Goal: Information Seeking & Learning: Learn about a topic

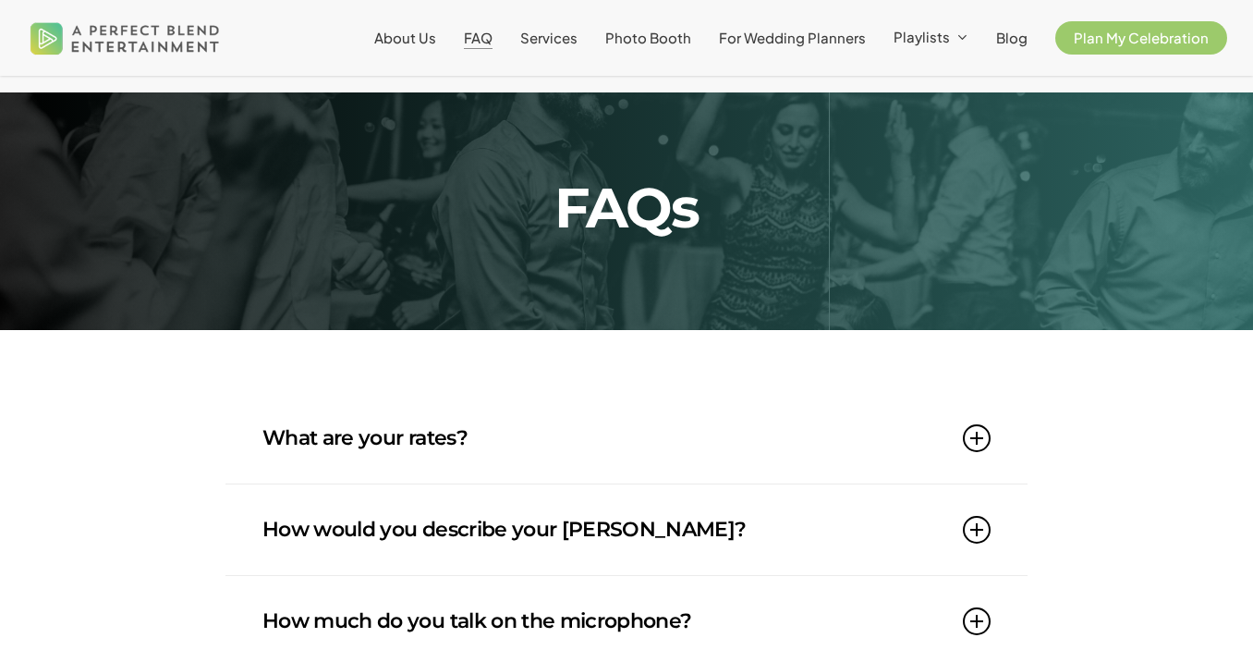
scroll to position [207, 0]
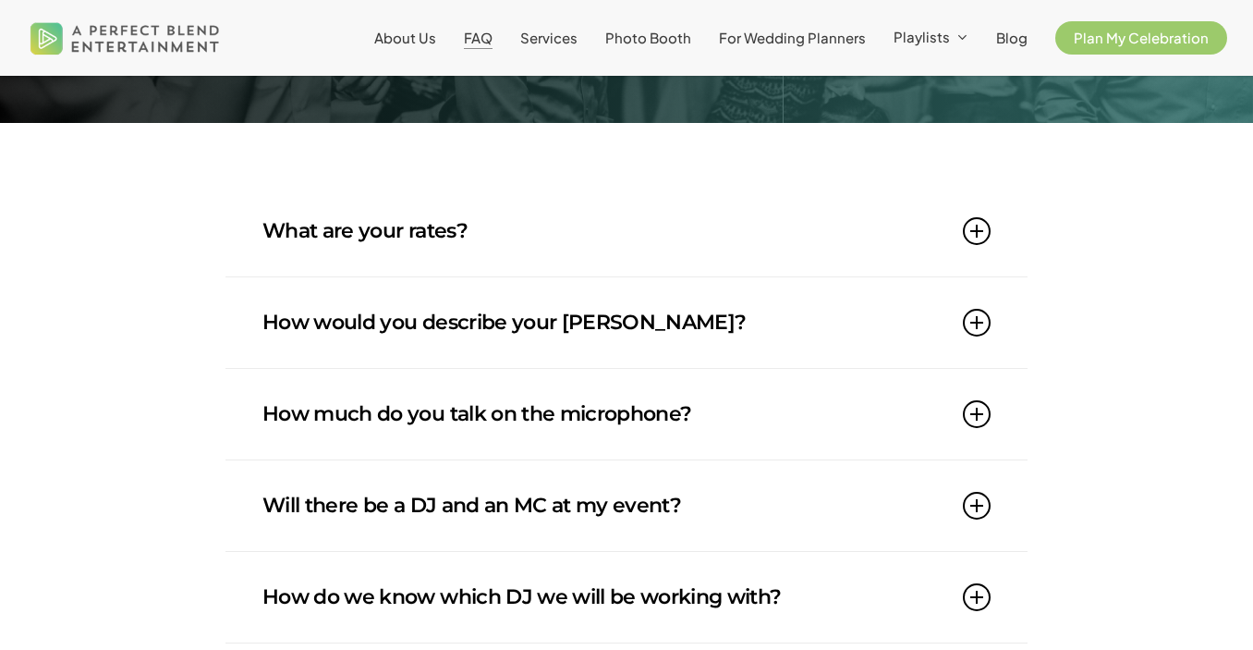
click at [973, 228] on icon at bounding box center [977, 231] width 28 height 28
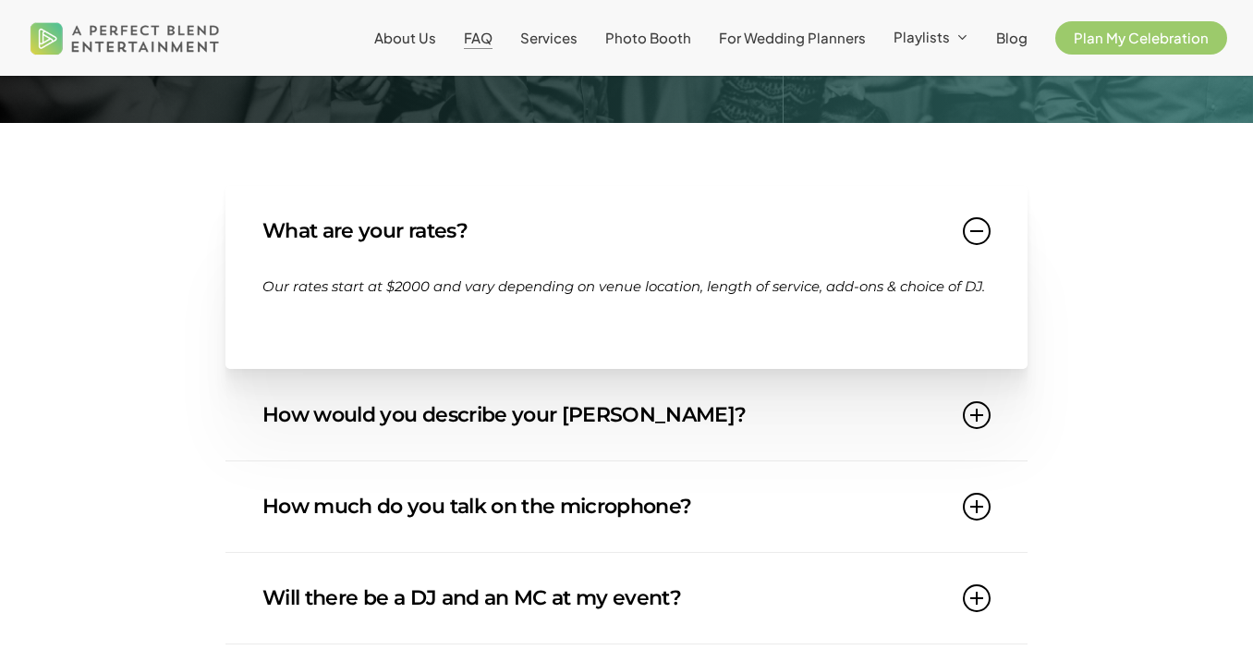
click at [971, 217] on icon at bounding box center [977, 231] width 28 height 28
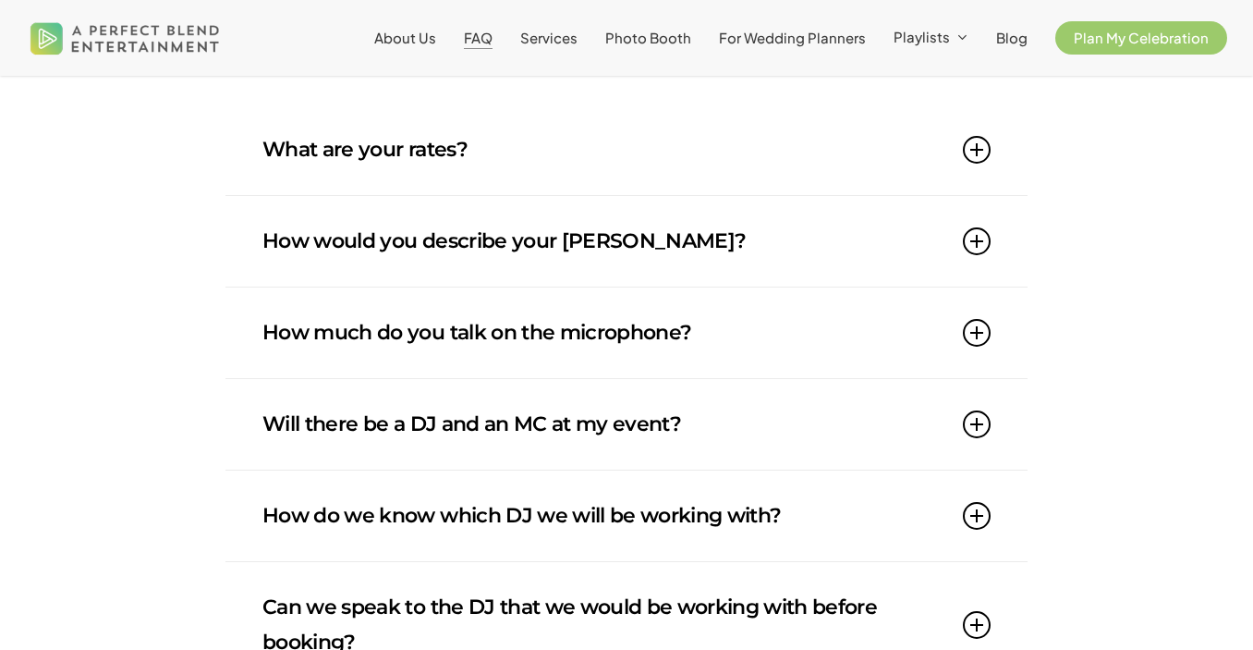
scroll to position [289, 0]
click at [973, 335] on icon at bounding box center [977, 332] width 28 height 28
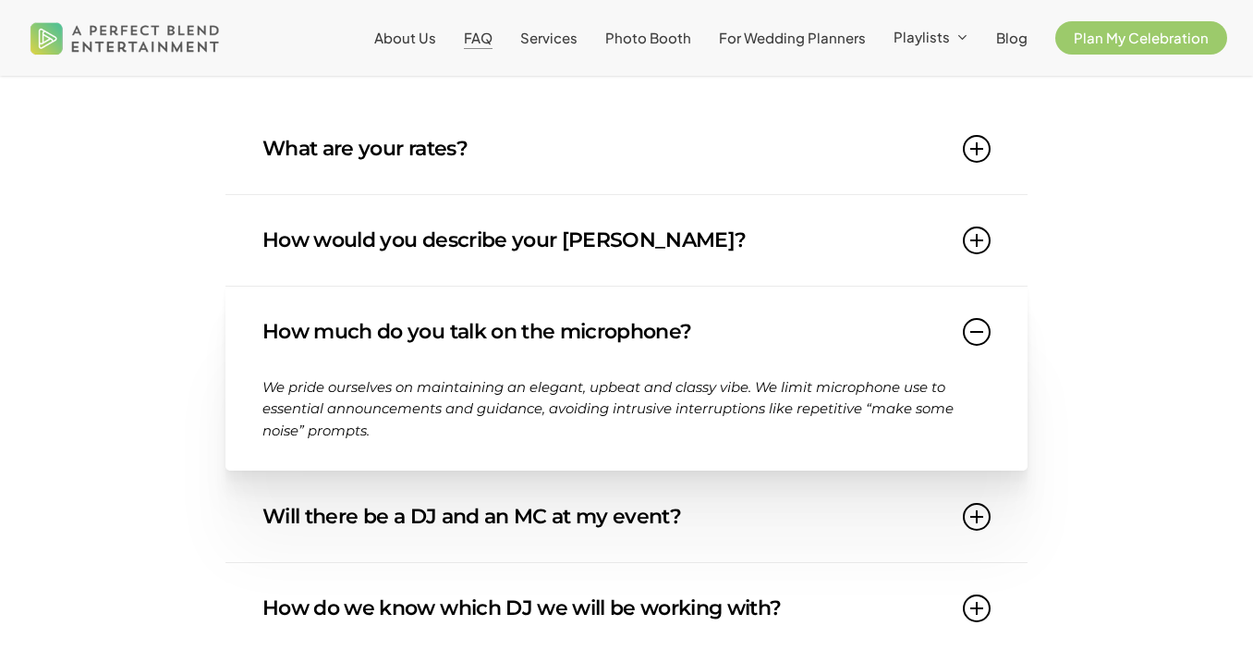
click at [973, 335] on icon at bounding box center [977, 332] width 28 height 28
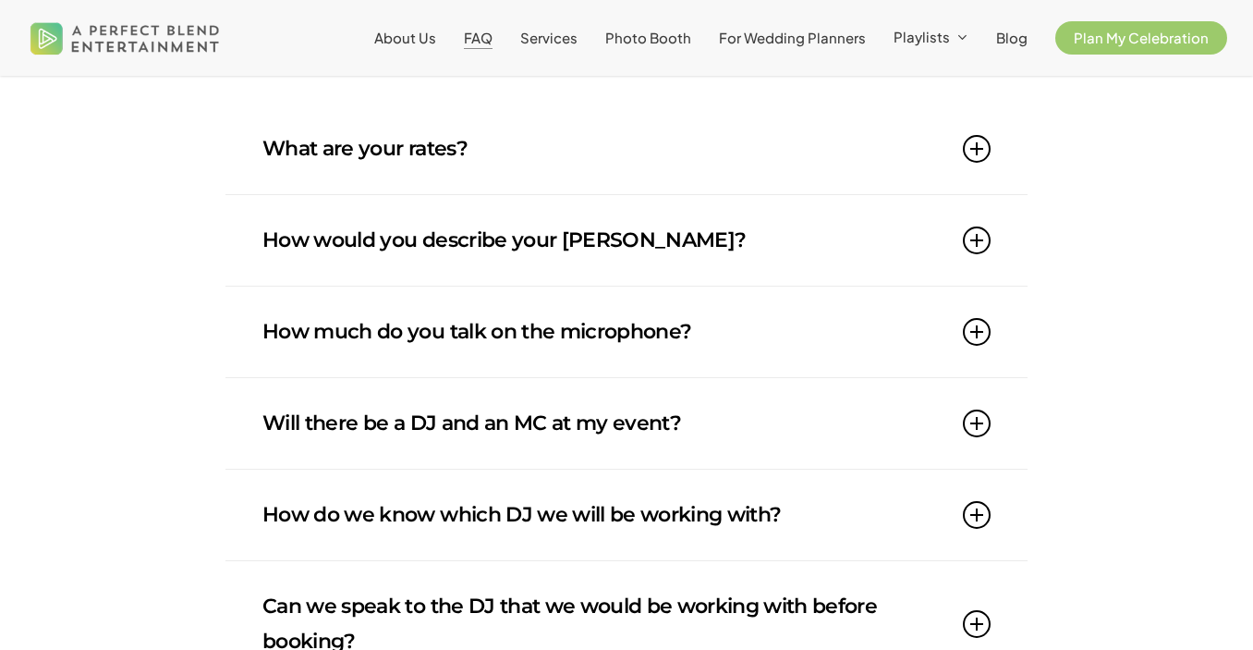
click at [976, 240] on icon at bounding box center [977, 240] width 28 height 28
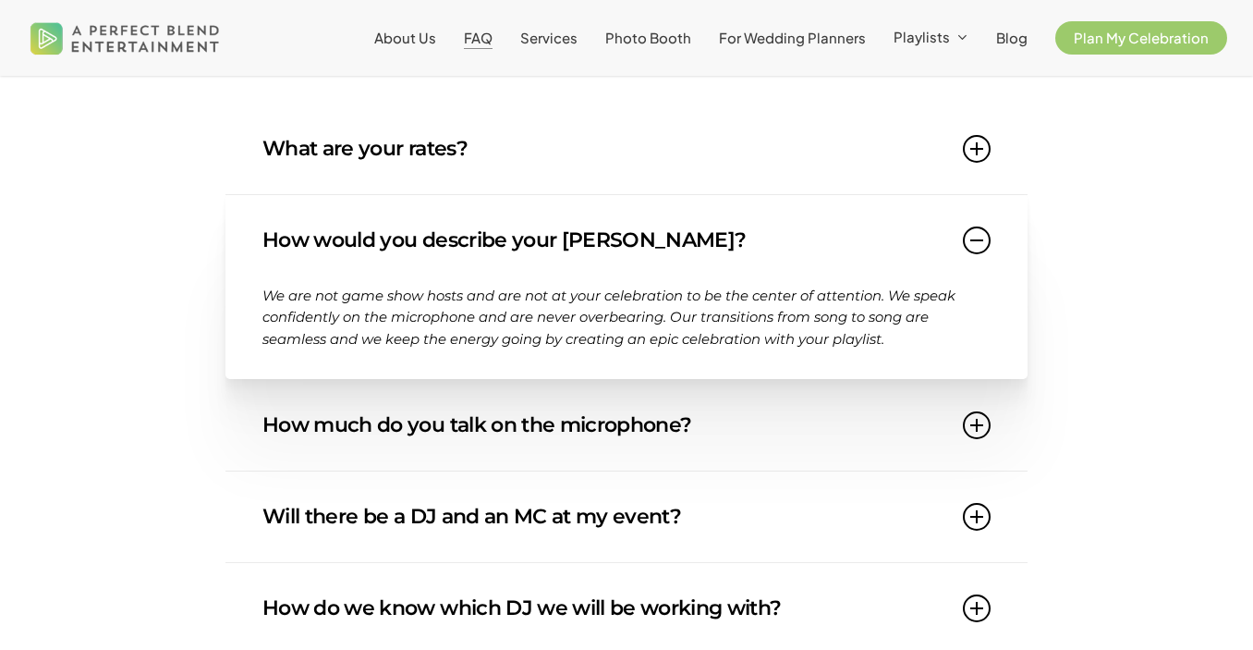
click at [976, 240] on icon at bounding box center [977, 240] width 28 height 28
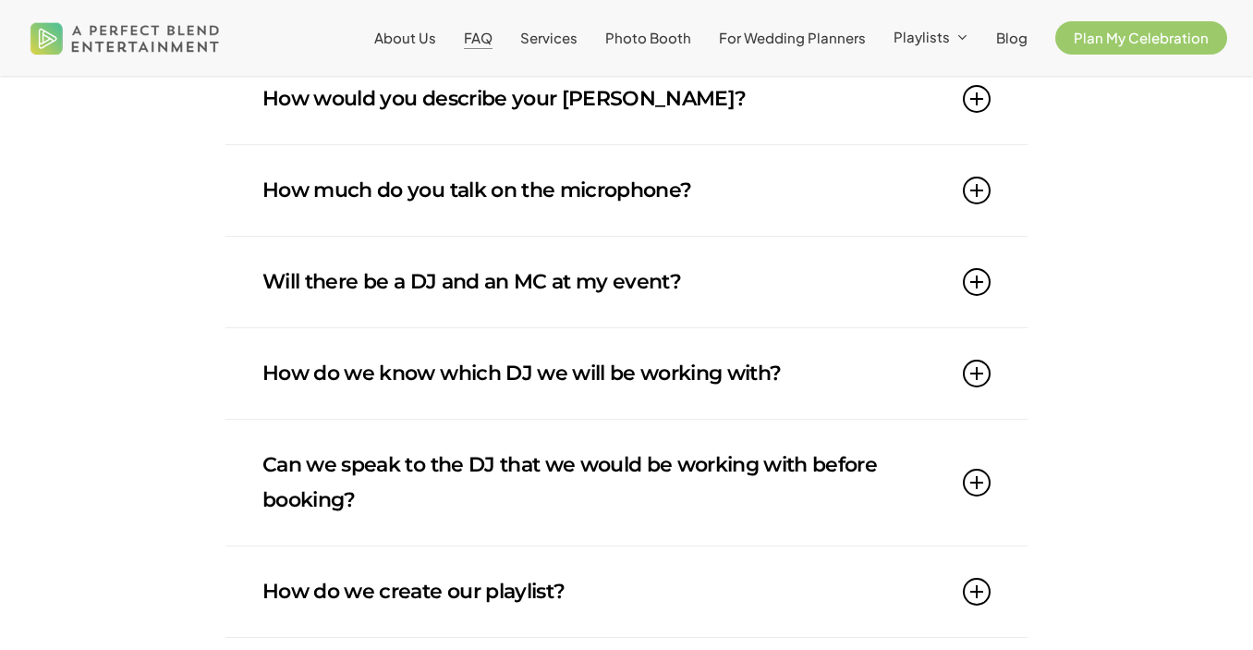
scroll to position [439, 0]
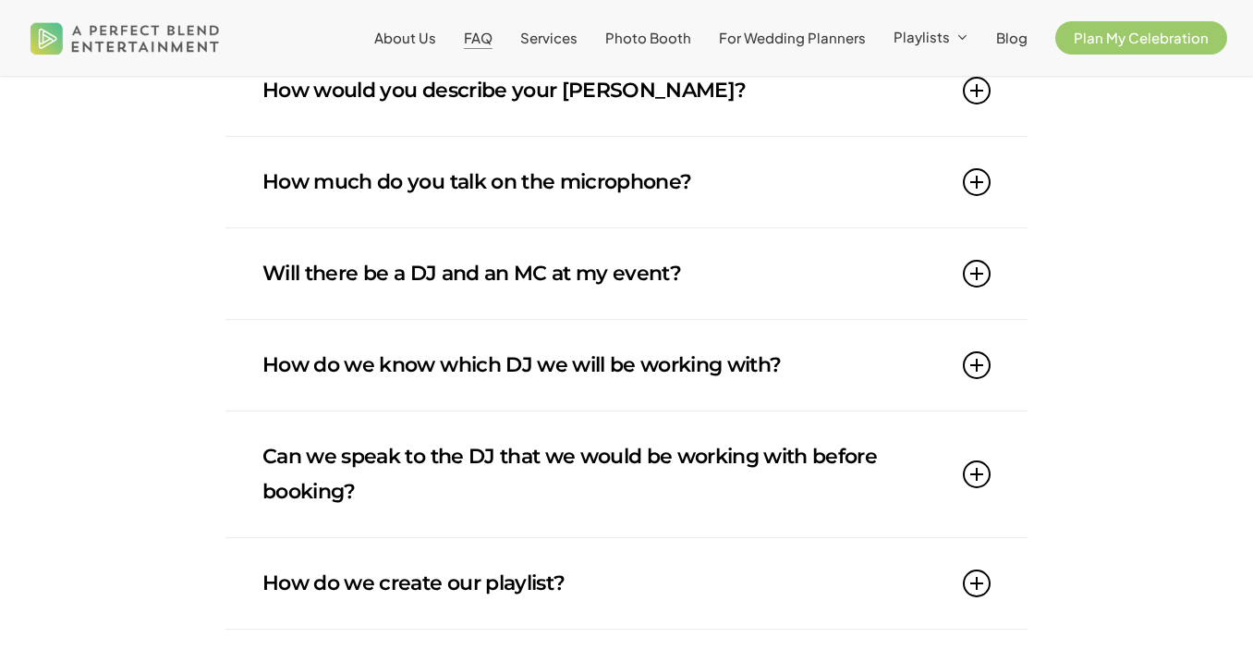
click at [982, 268] on icon at bounding box center [977, 274] width 28 height 28
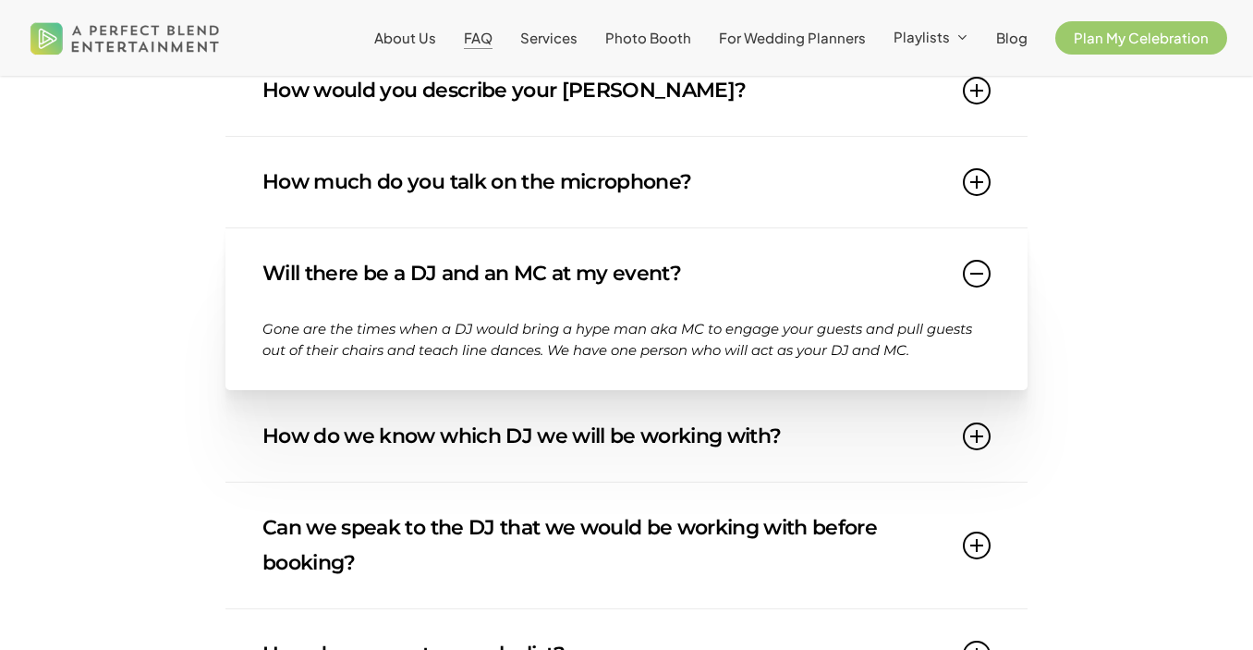
click at [982, 268] on icon at bounding box center [977, 274] width 28 height 28
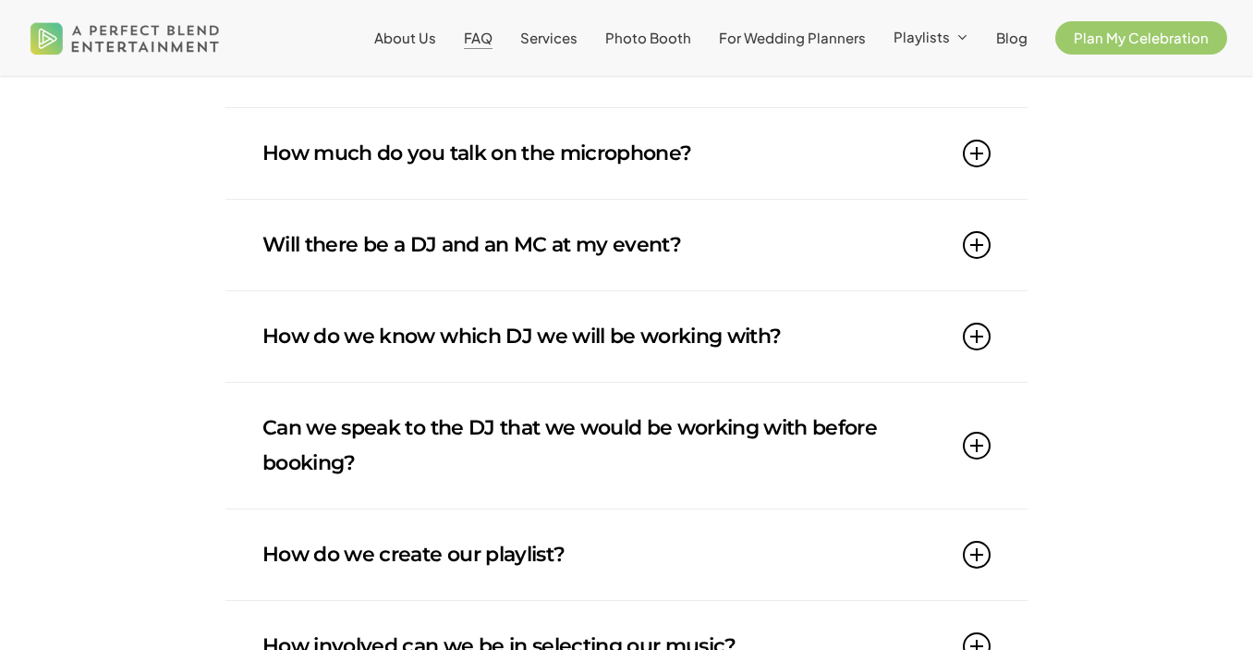
scroll to position [473, 0]
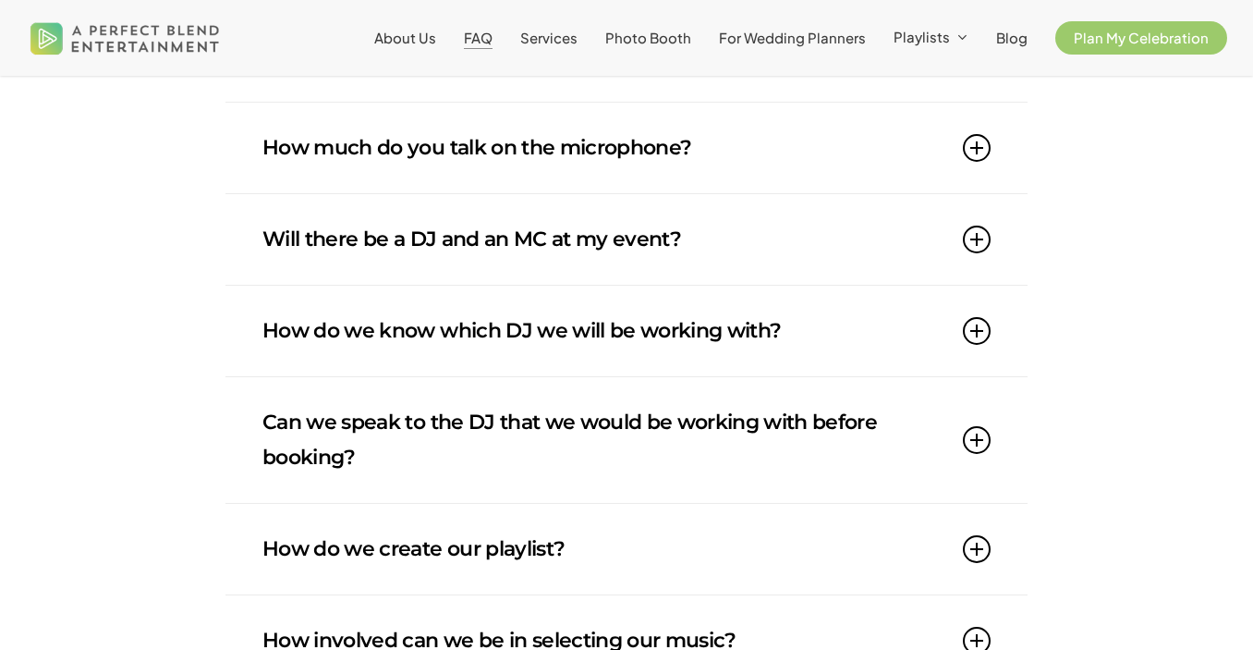
click at [980, 326] on icon at bounding box center [977, 331] width 28 height 28
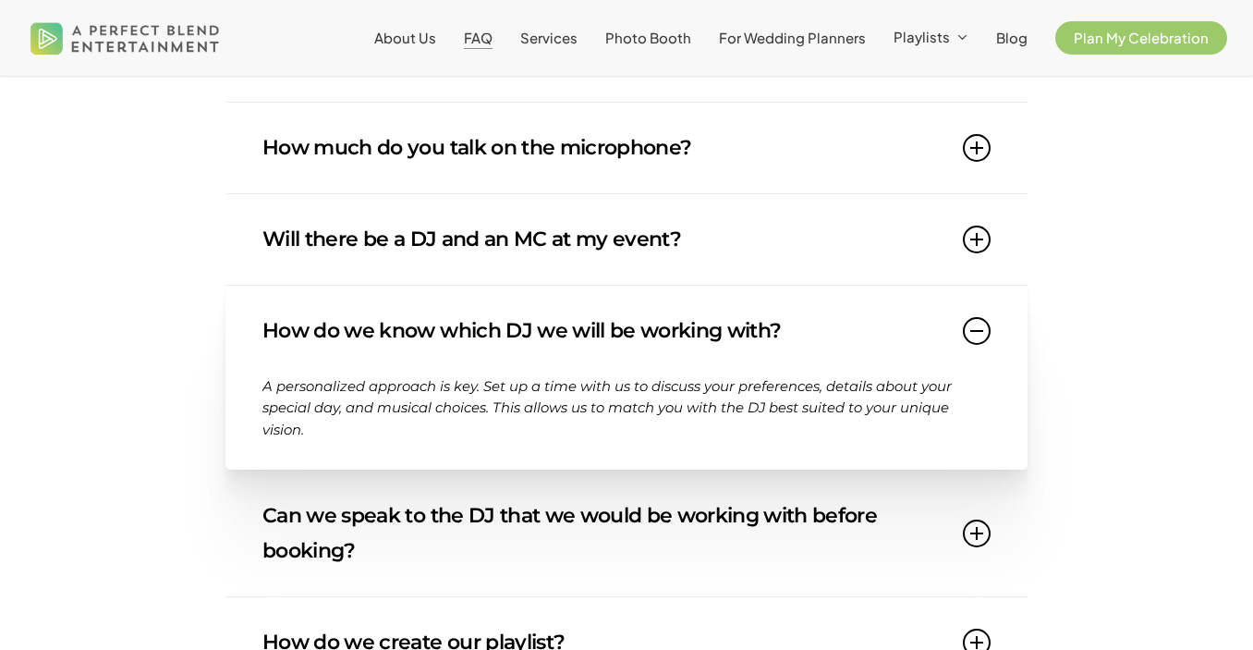
click at [980, 326] on icon at bounding box center [977, 331] width 28 height 28
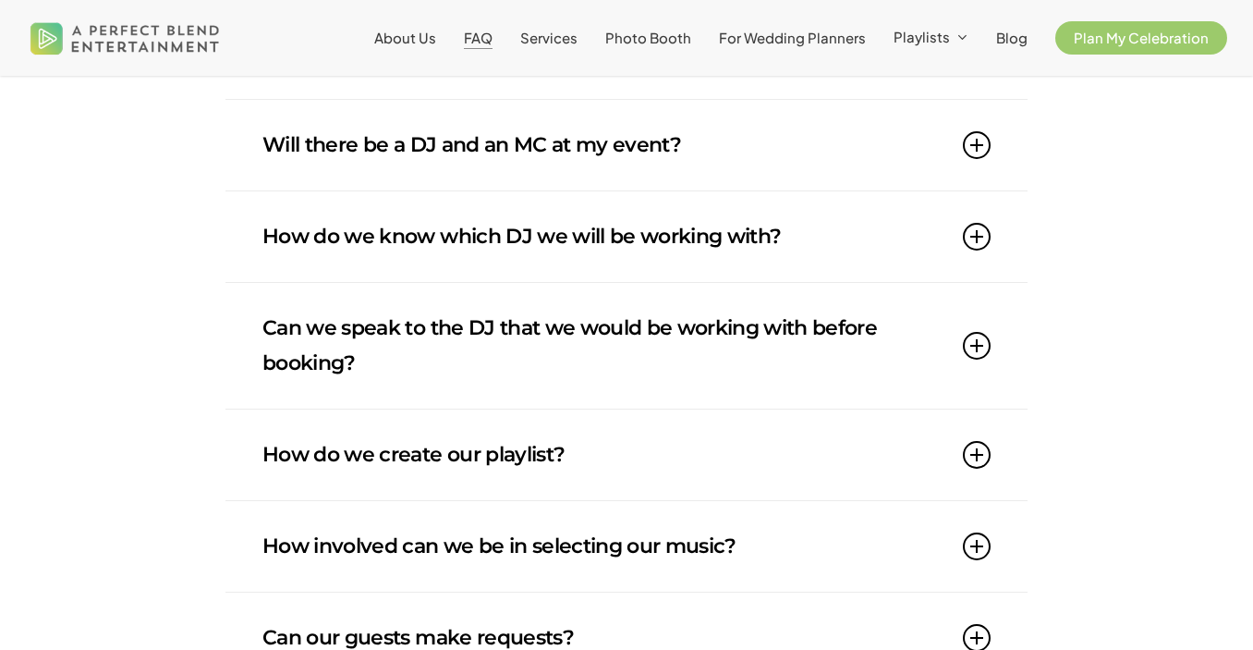
scroll to position [576, 0]
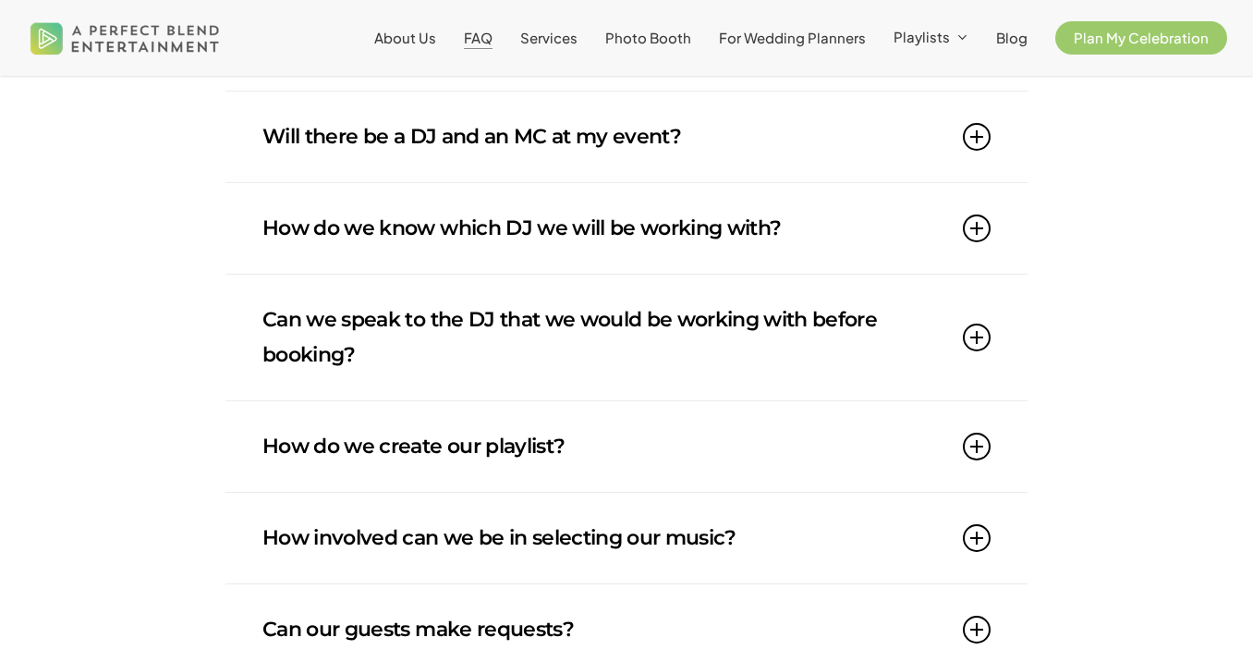
click at [980, 327] on icon at bounding box center [977, 337] width 28 height 28
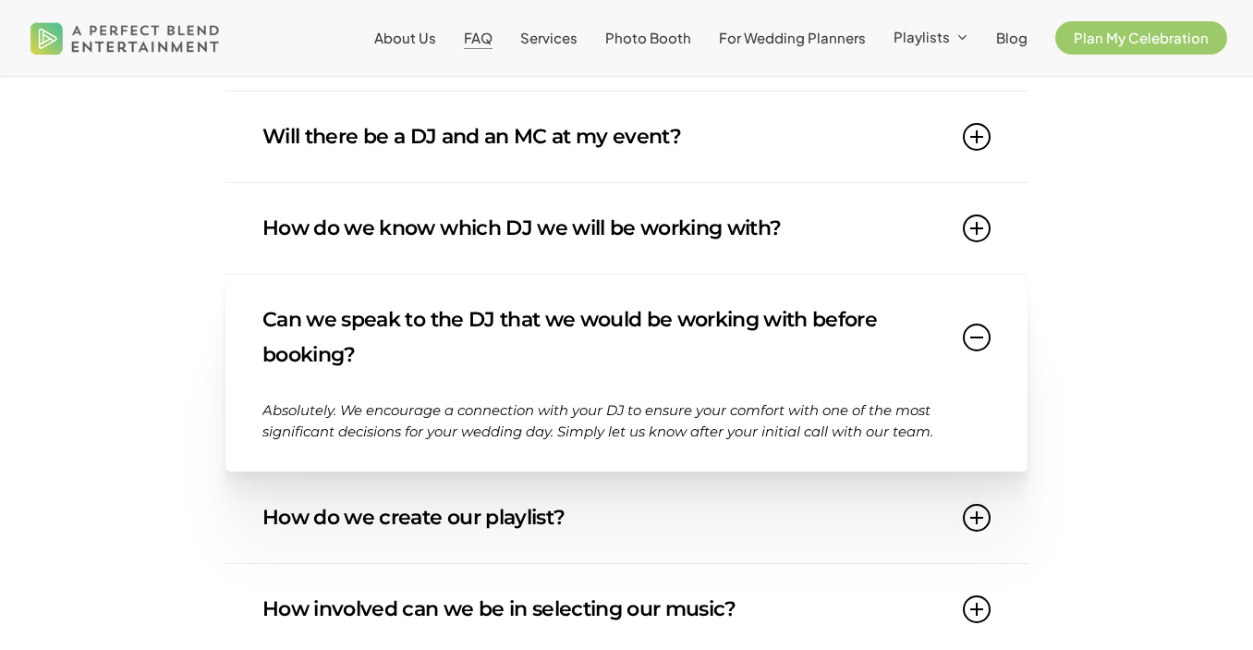
click at [980, 327] on icon at bounding box center [977, 337] width 28 height 28
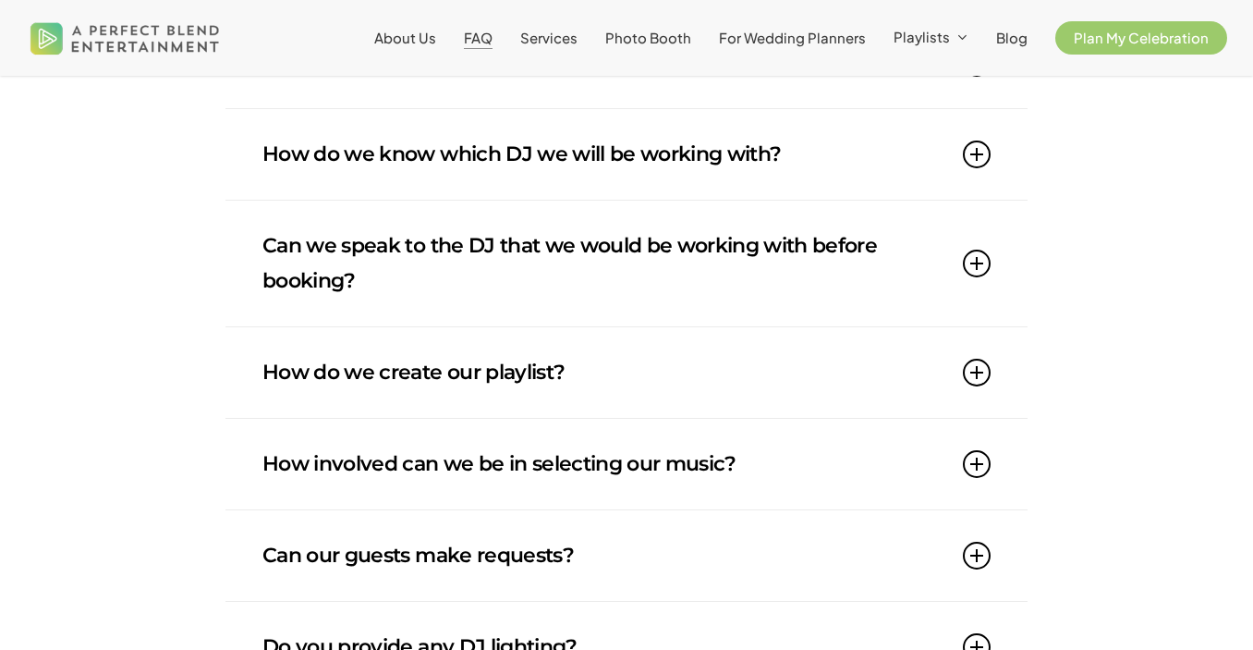
scroll to position [656, 0]
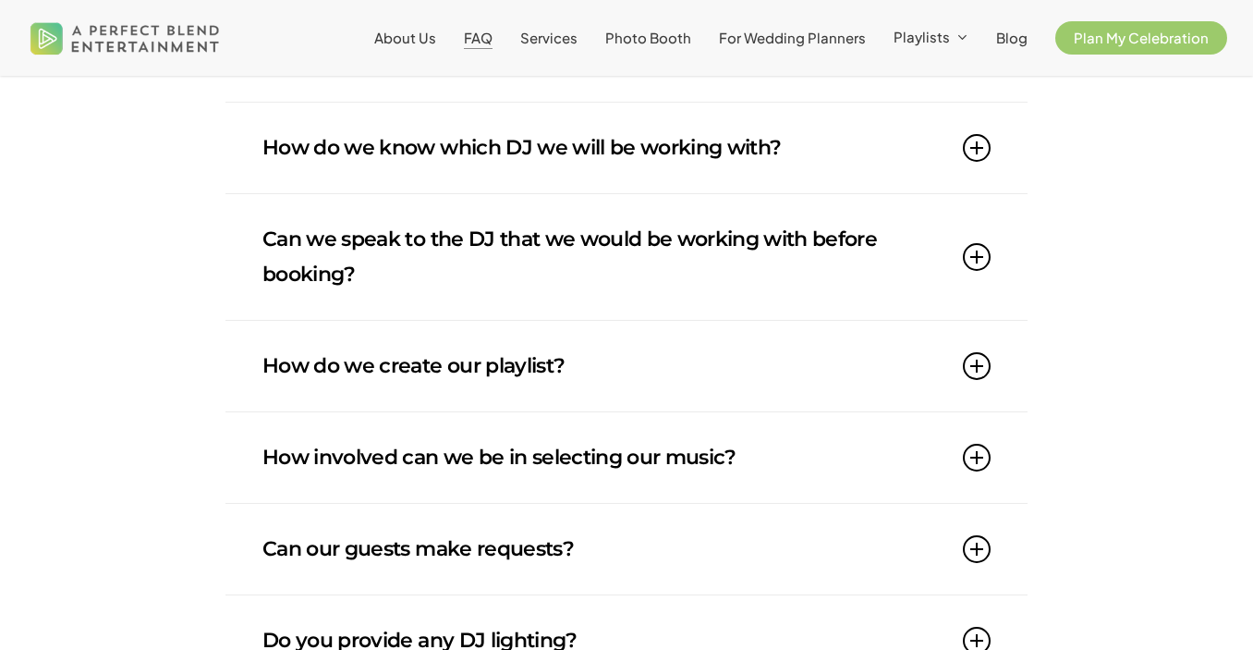
click at [982, 356] on icon at bounding box center [977, 366] width 28 height 28
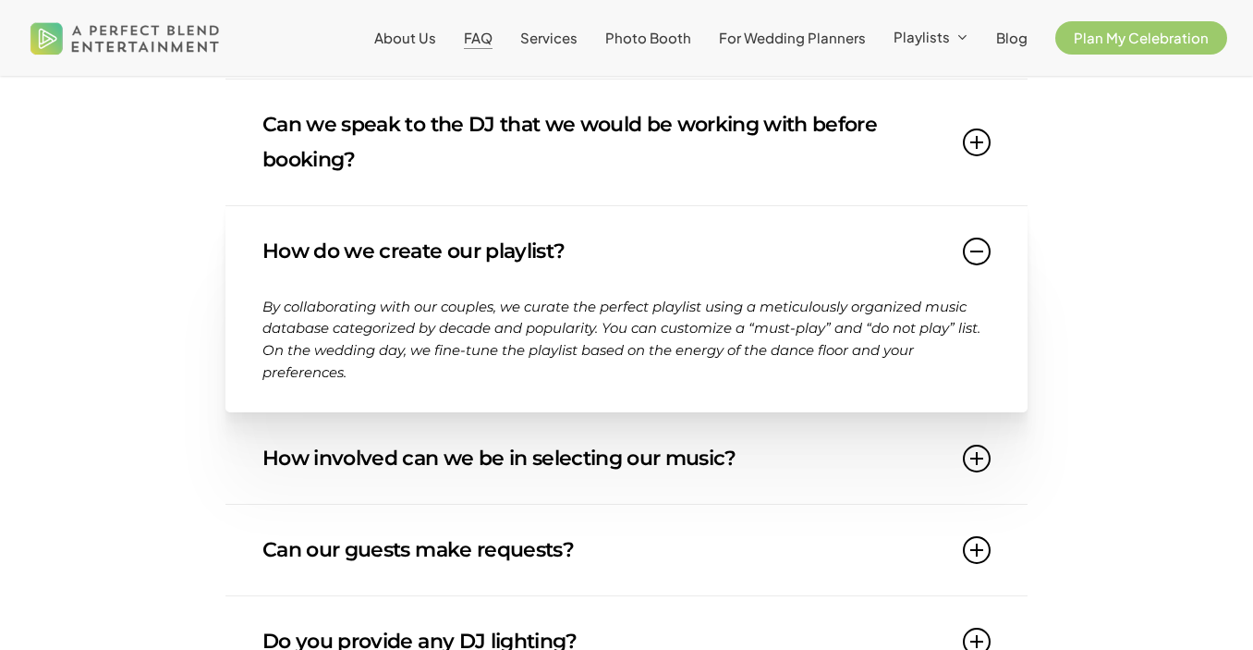
scroll to position [769, 0]
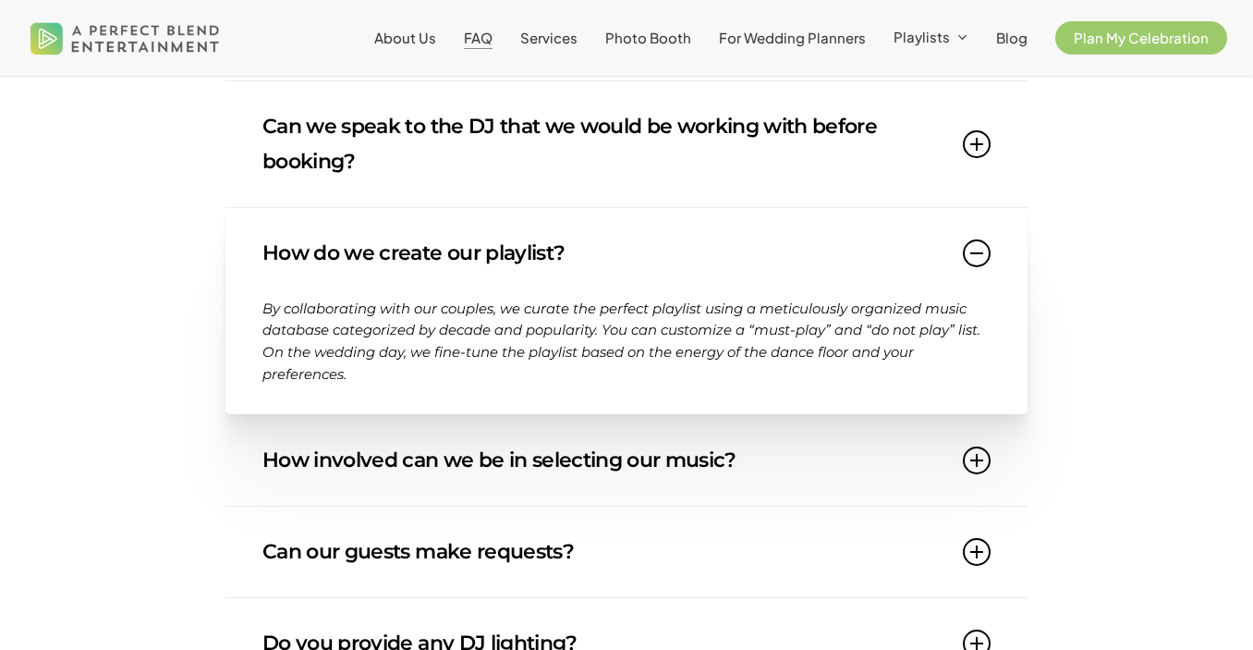
click at [981, 252] on icon at bounding box center [977, 253] width 28 height 28
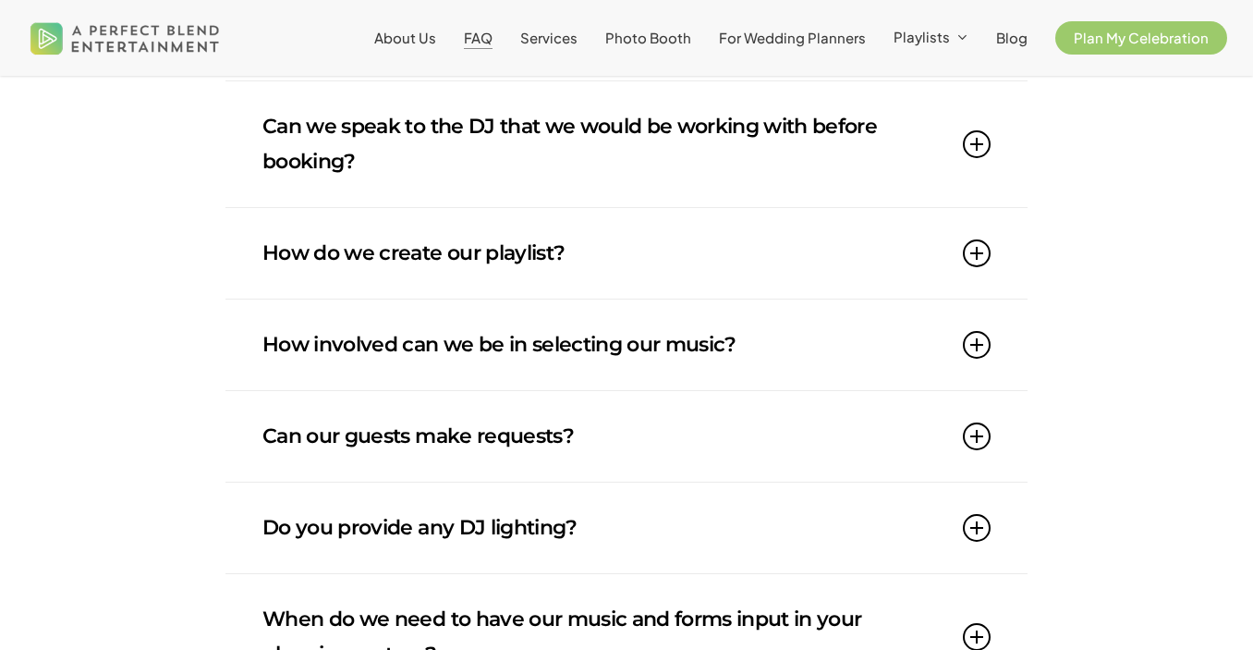
click at [986, 336] on icon at bounding box center [977, 345] width 28 height 28
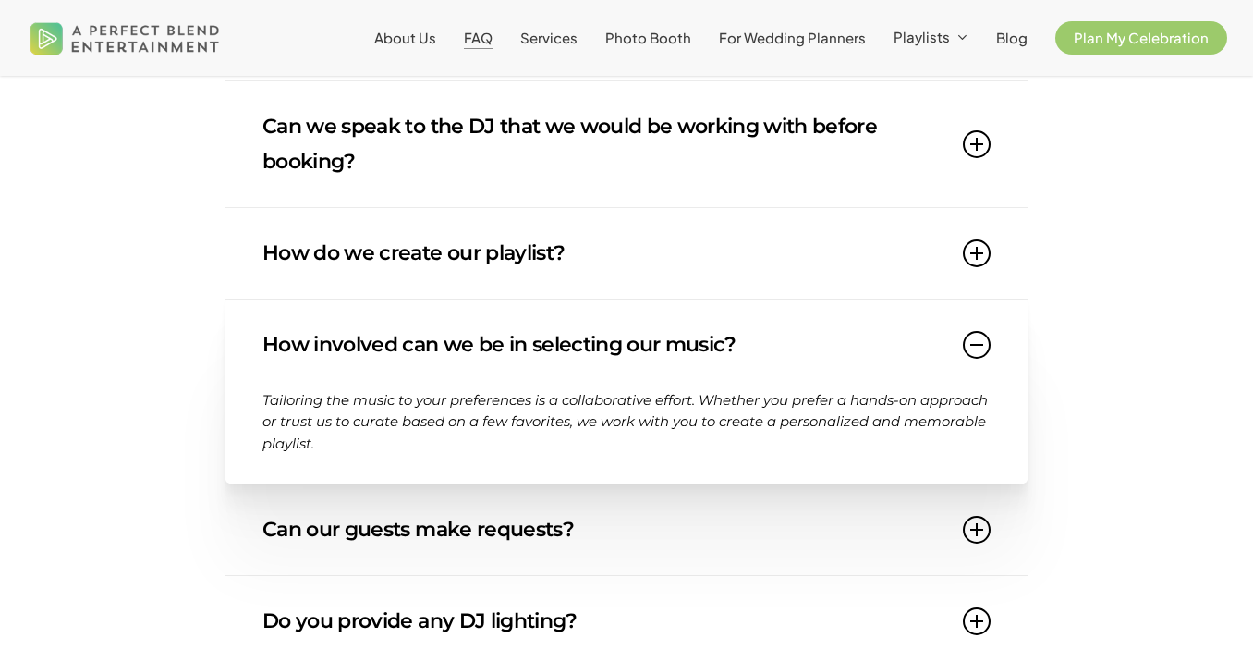
click at [986, 336] on icon at bounding box center [977, 345] width 28 height 28
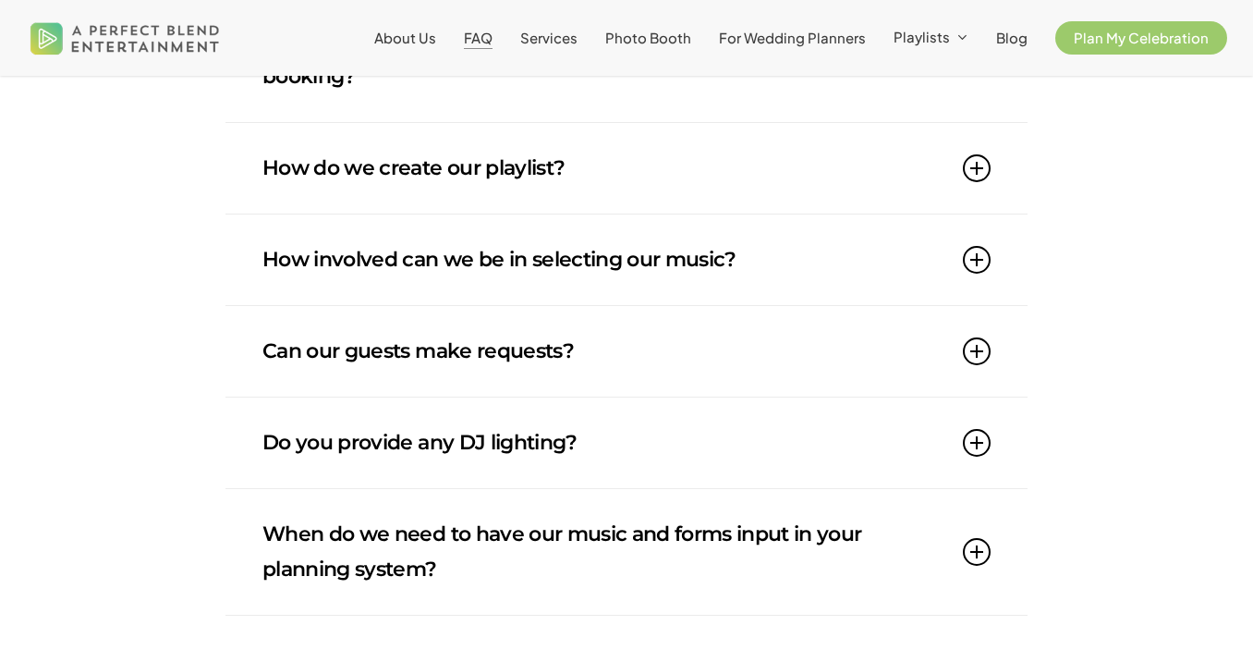
scroll to position [856, 0]
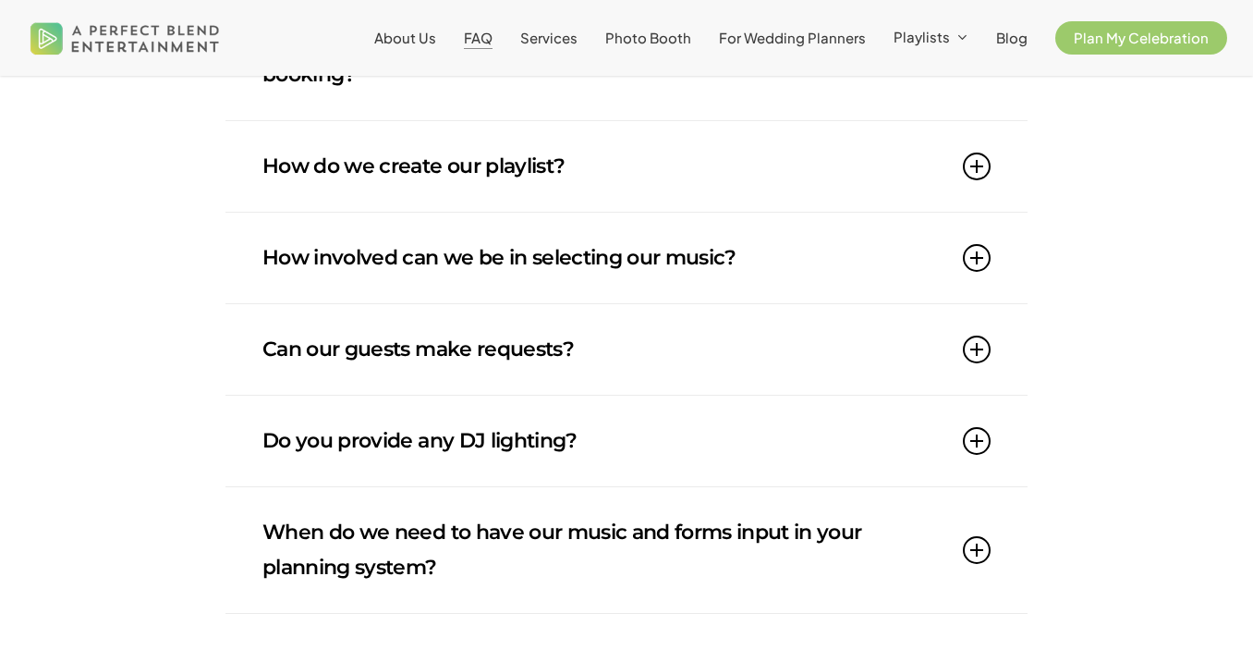
click at [986, 348] on icon at bounding box center [977, 349] width 28 height 28
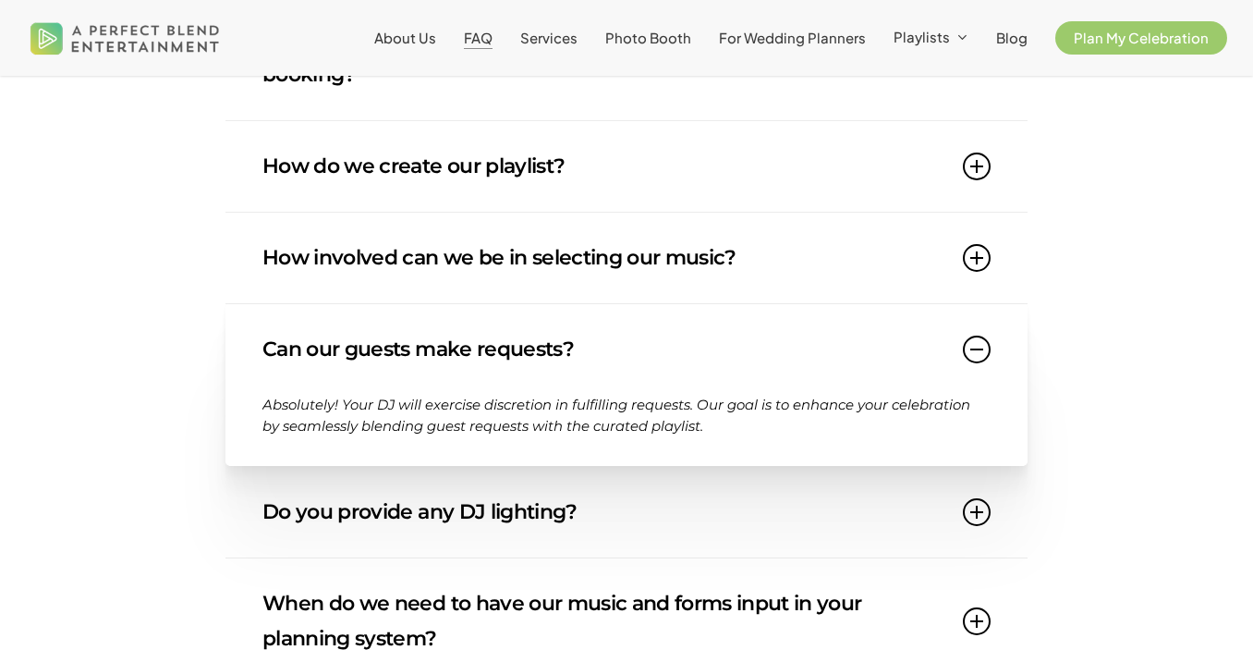
click at [986, 348] on icon at bounding box center [977, 349] width 28 height 28
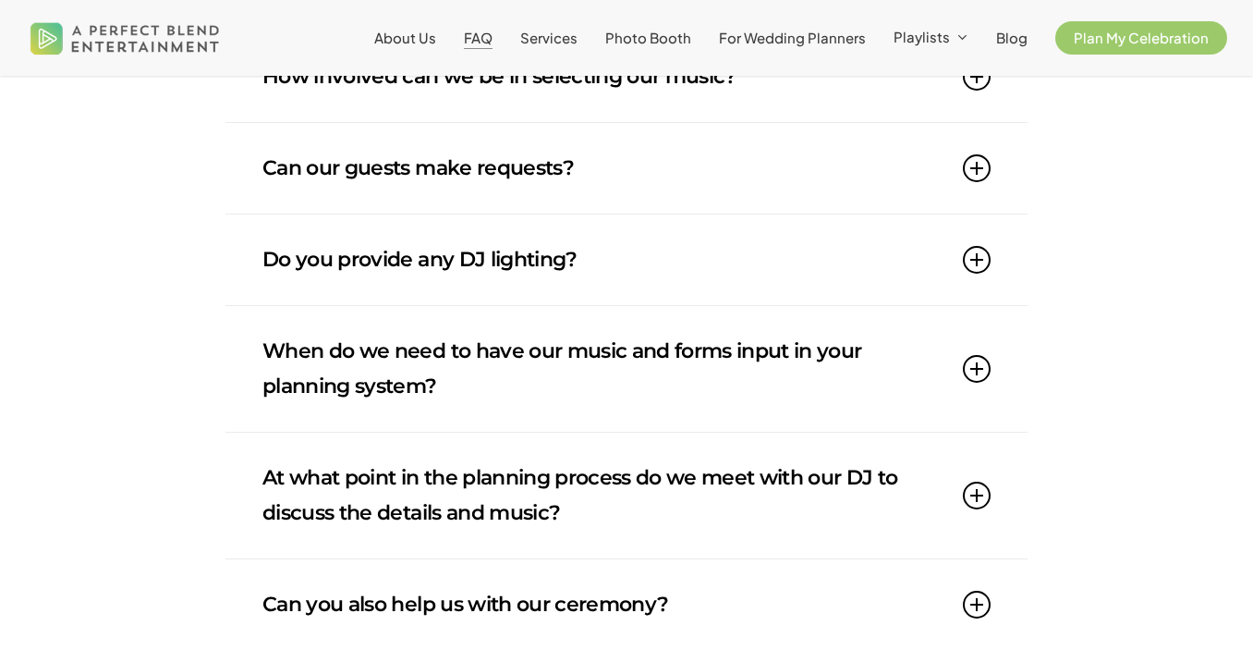
scroll to position [1092, 0]
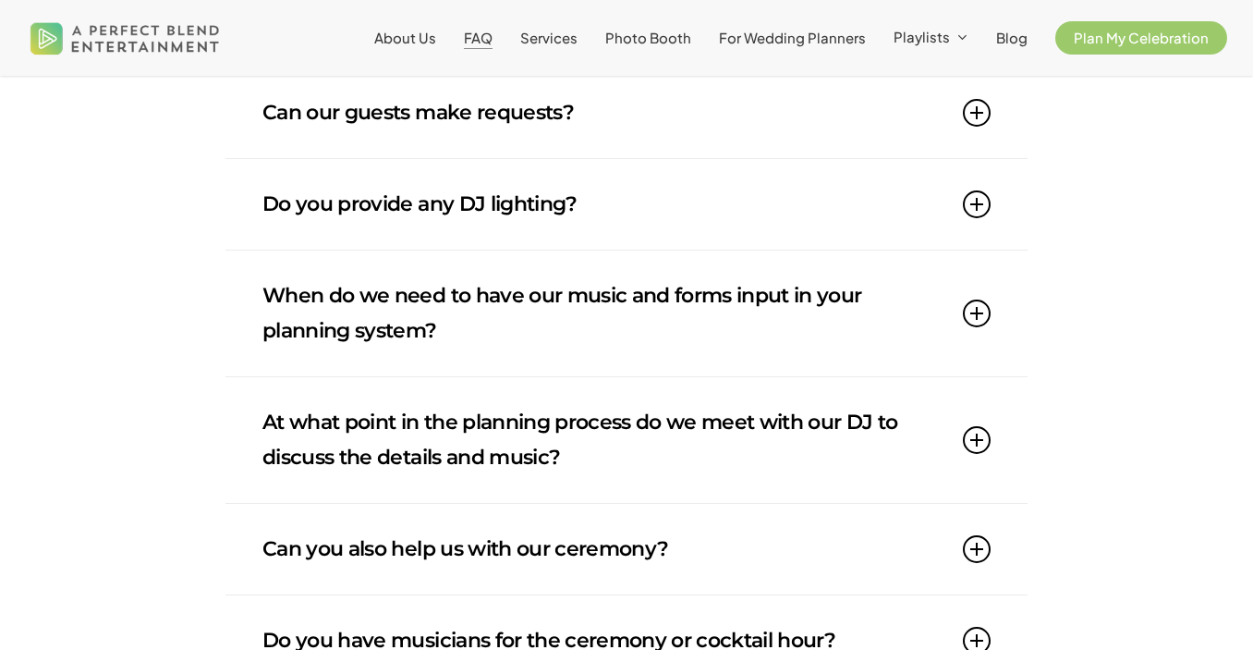
click at [970, 434] on icon at bounding box center [977, 440] width 28 height 28
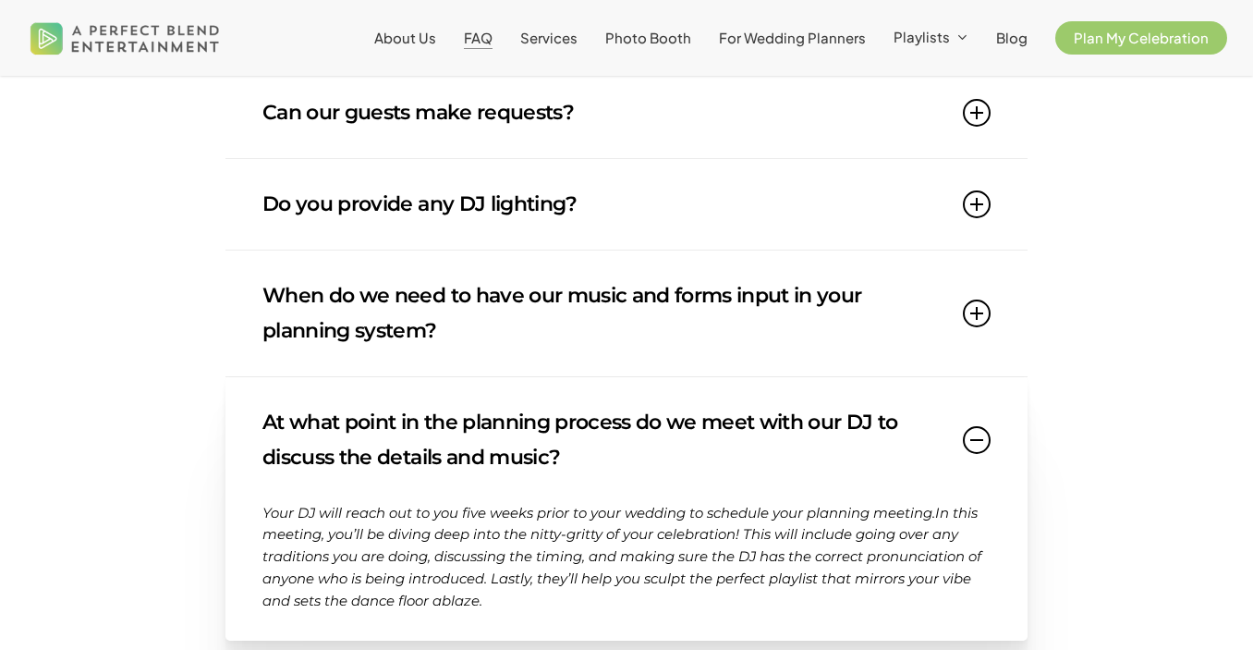
click at [985, 433] on icon at bounding box center [977, 440] width 28 height 28
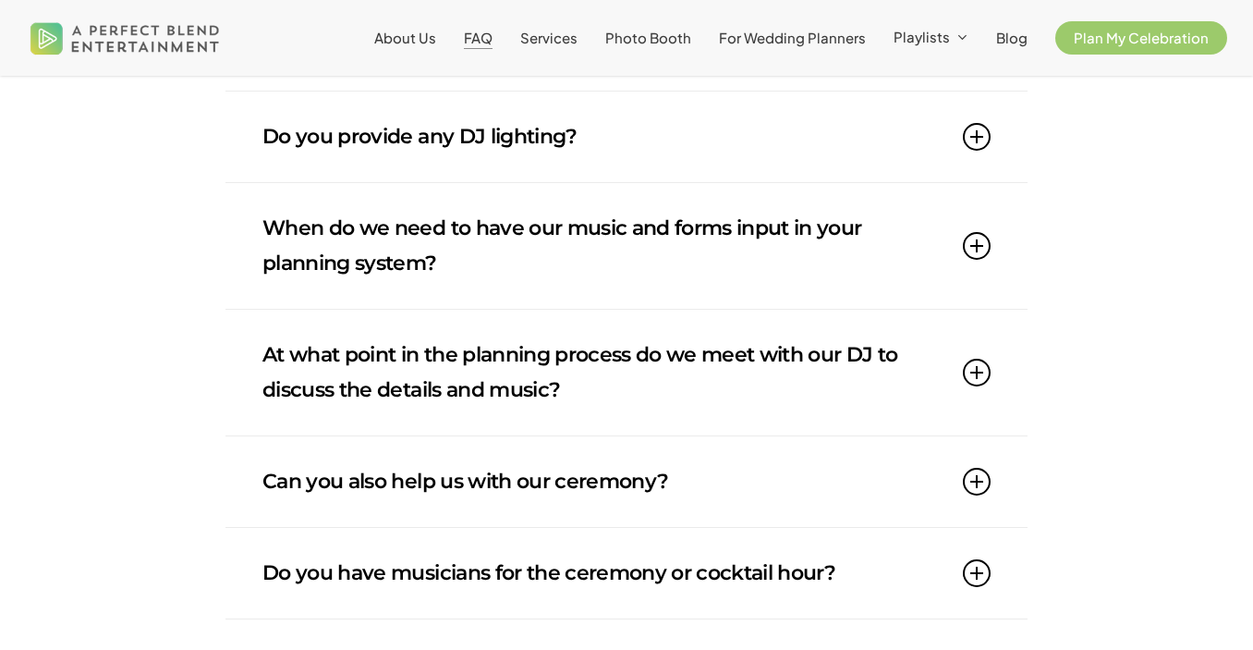
scroll to position [1227, 0]
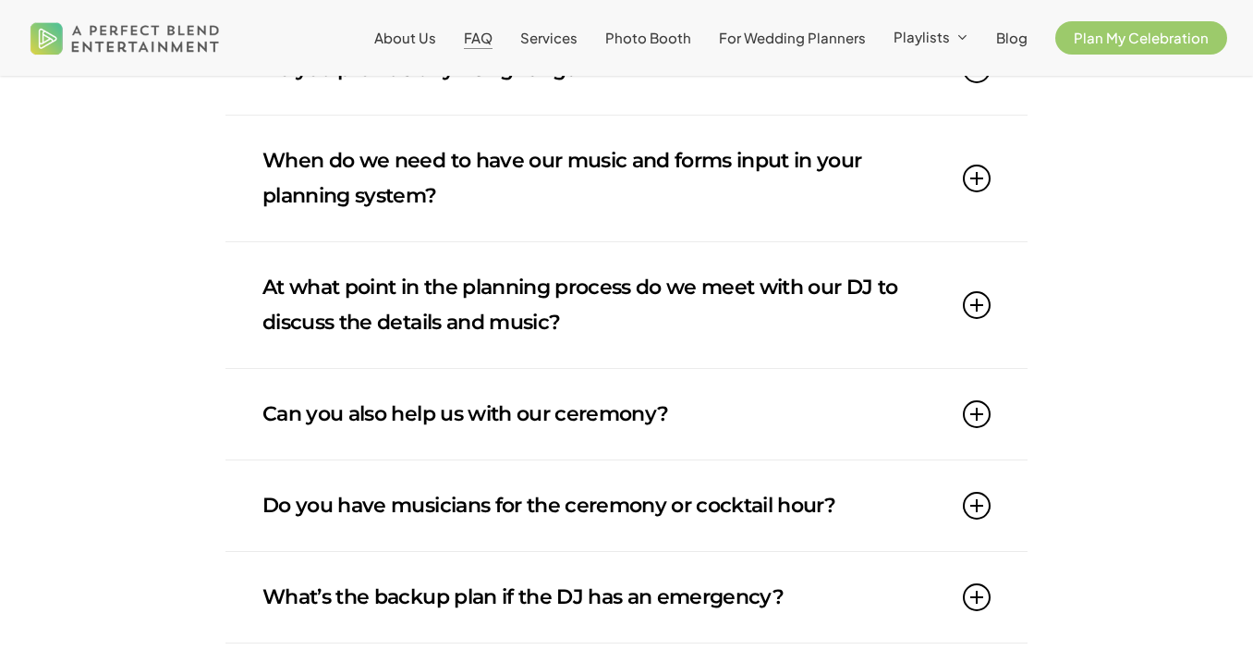
click at [977, 404] on icon at bounding box center [977, 414] width 28 height 28
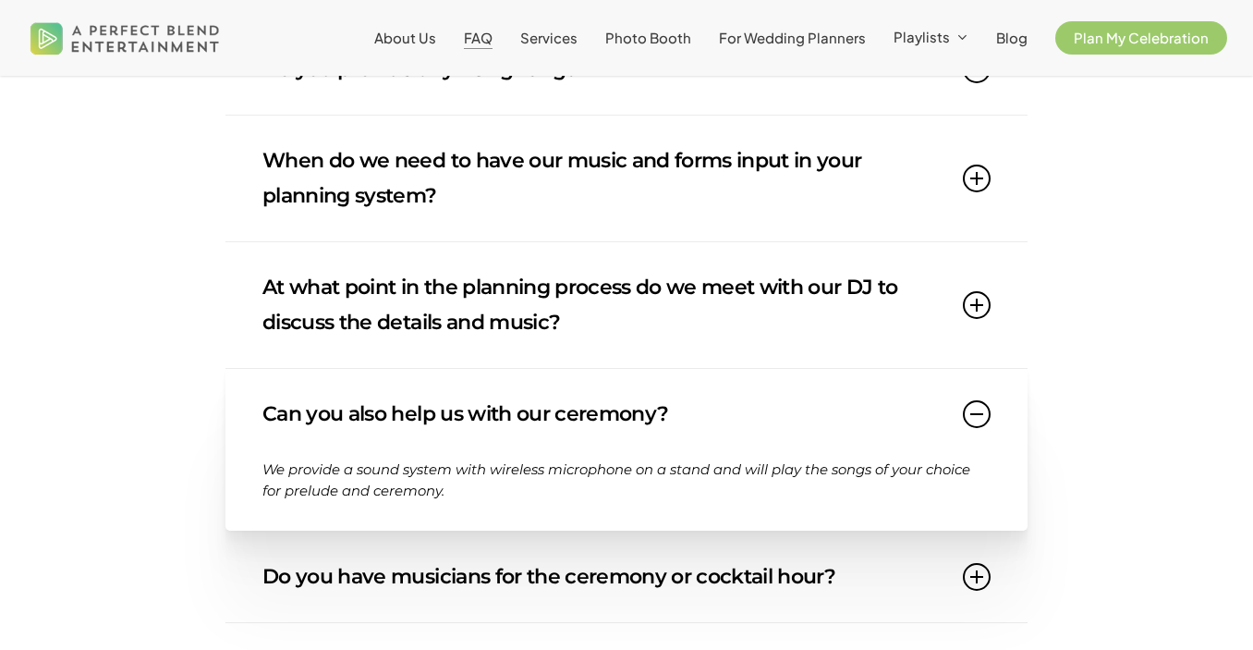
click at [977, 404] on icon at bounding box center [977, 414] width 28 height 28
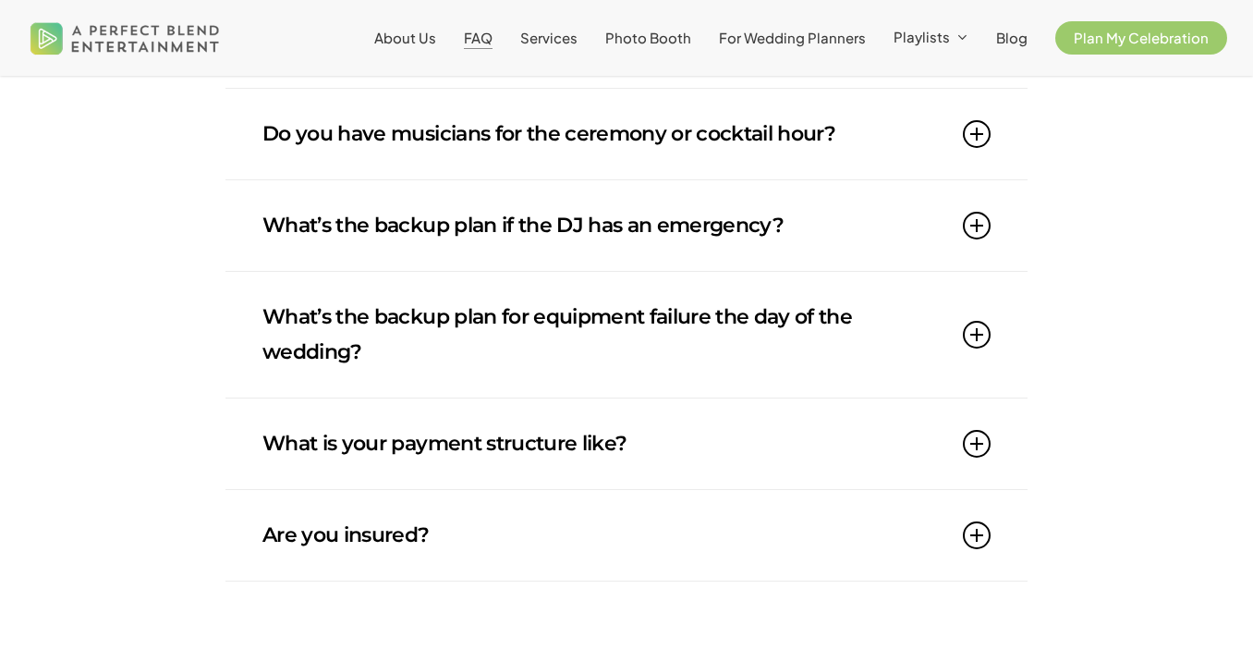
scroll to position [1604, 0]
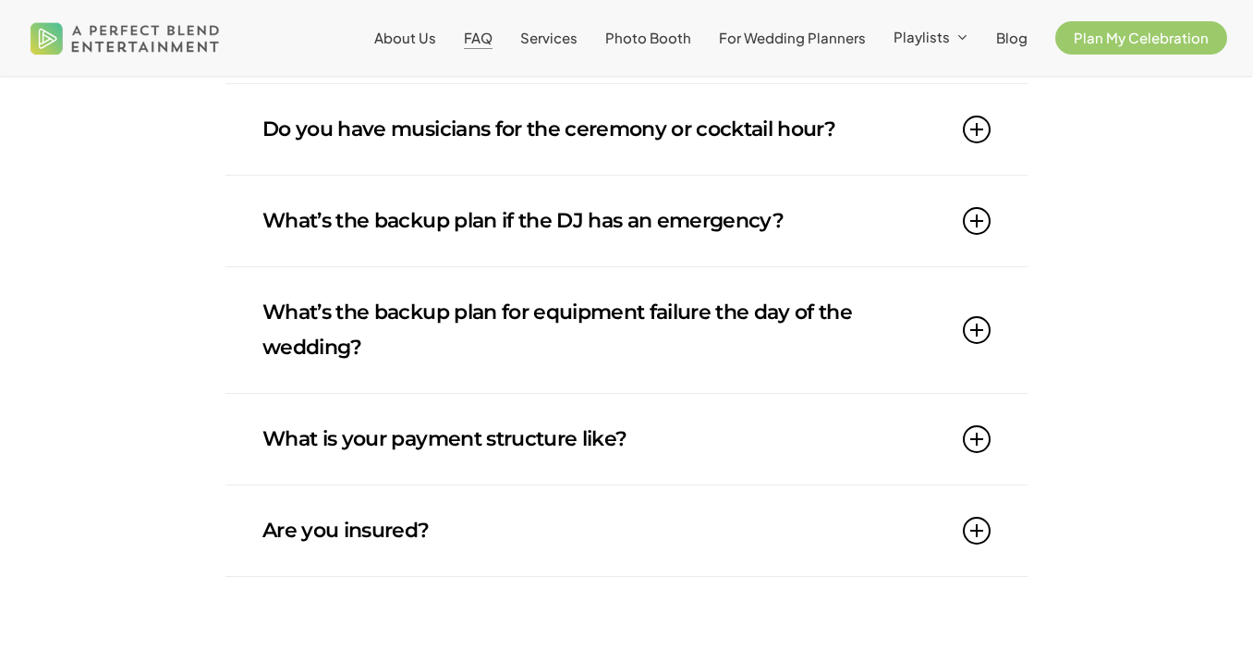
click at [984, 430] on icon at bounding box center [977, 439] width 28 height 28
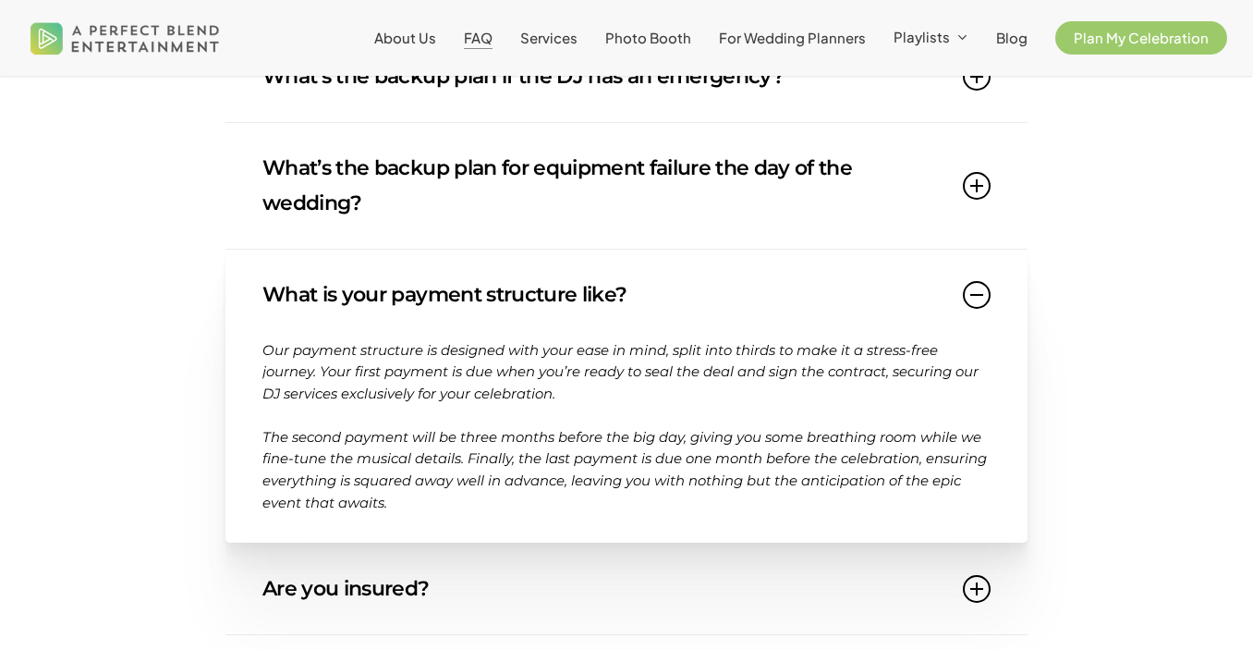
scroll to position [1750, 0]
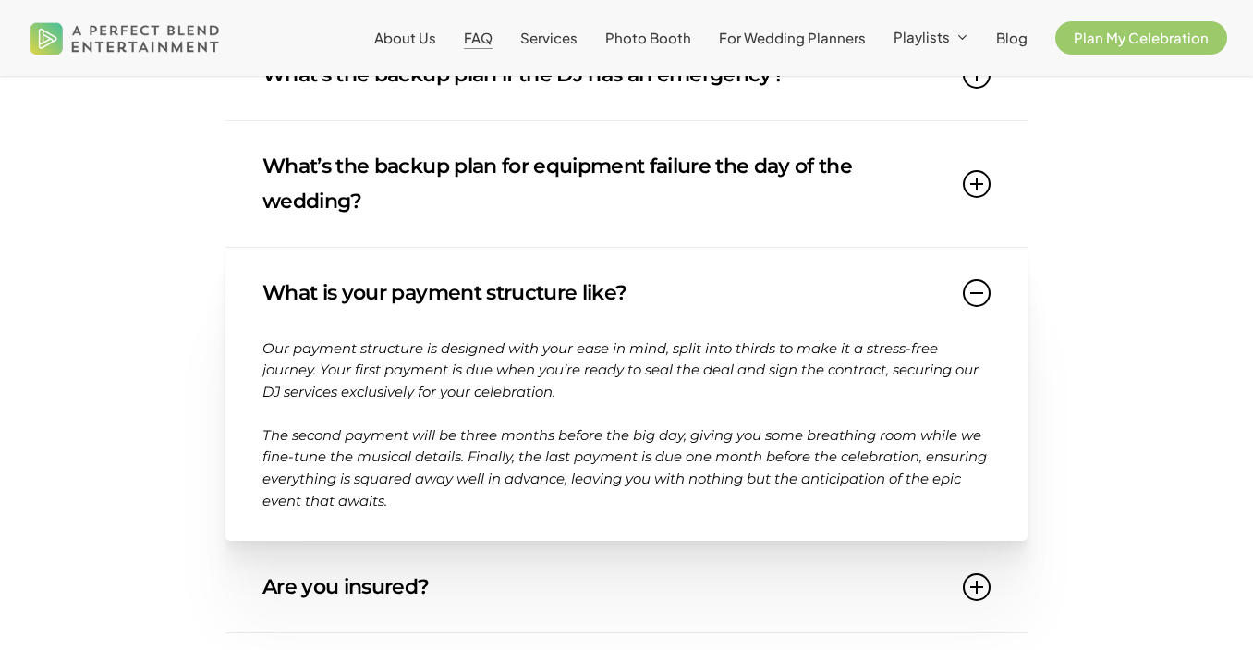
click at [976, 310] on link "What is your payment structure like?" at bounding box center [626, 293] width 728 height 91
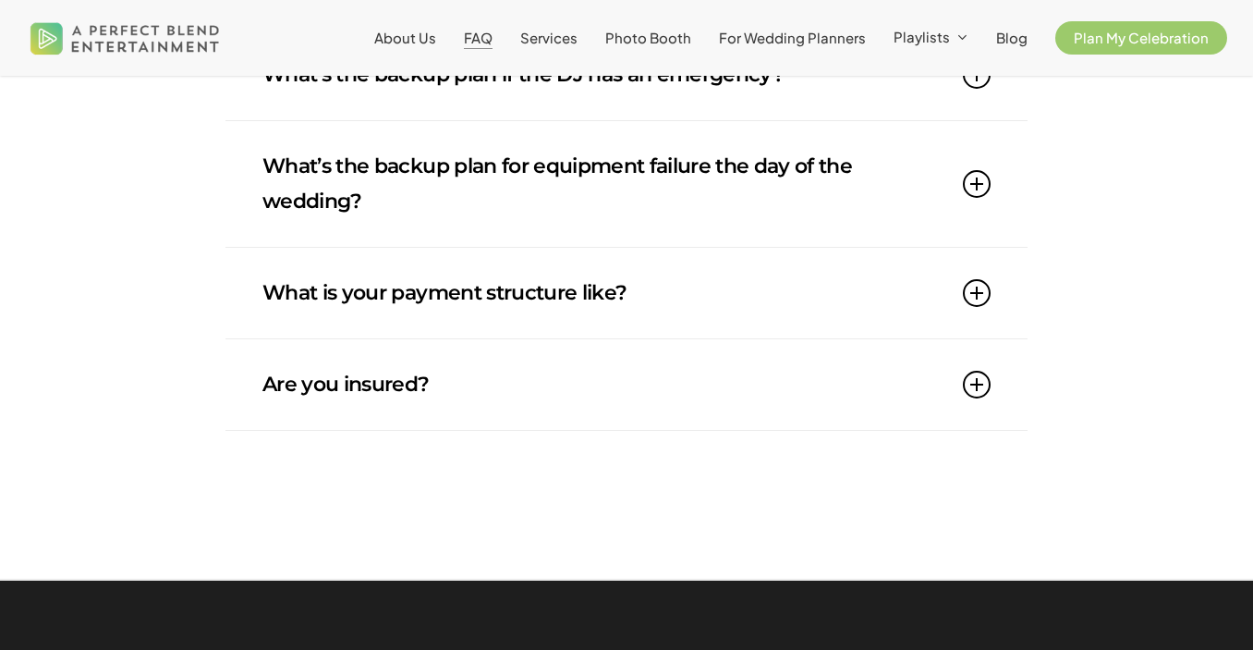
click at [982, 409] on link "Are you insured?" at bounding box center [626, 384] width 728 height 91
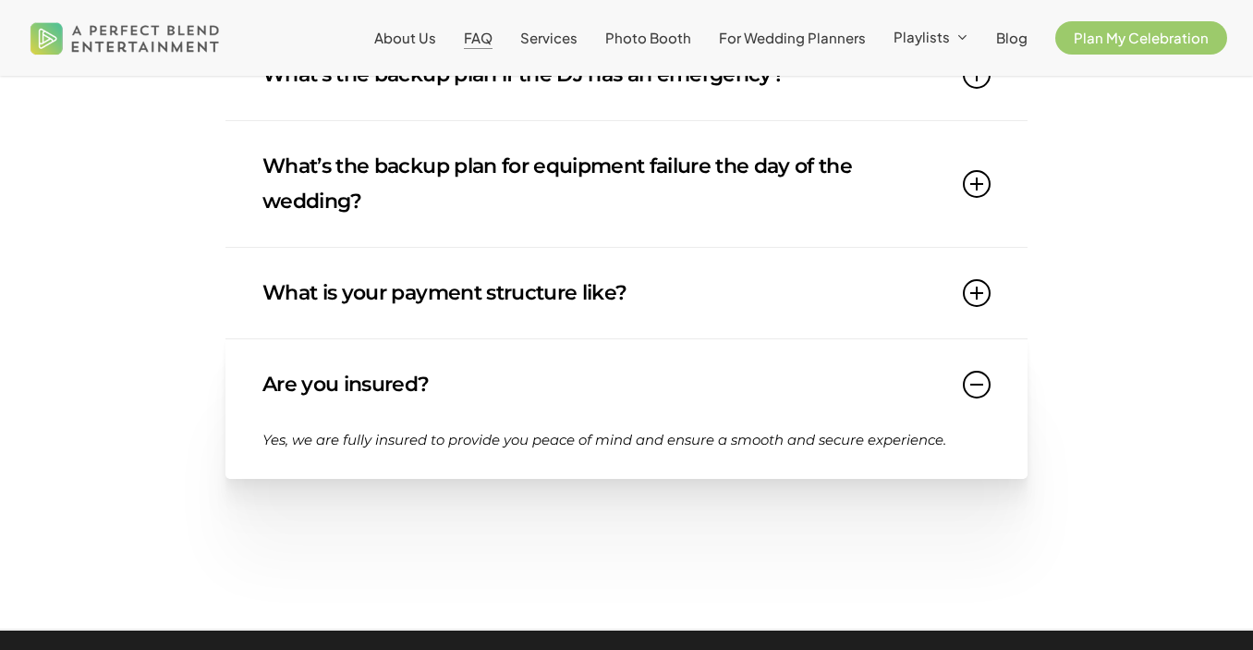
click at [982, 392] on icon at bounding box center [977, 385] width 28 height 28
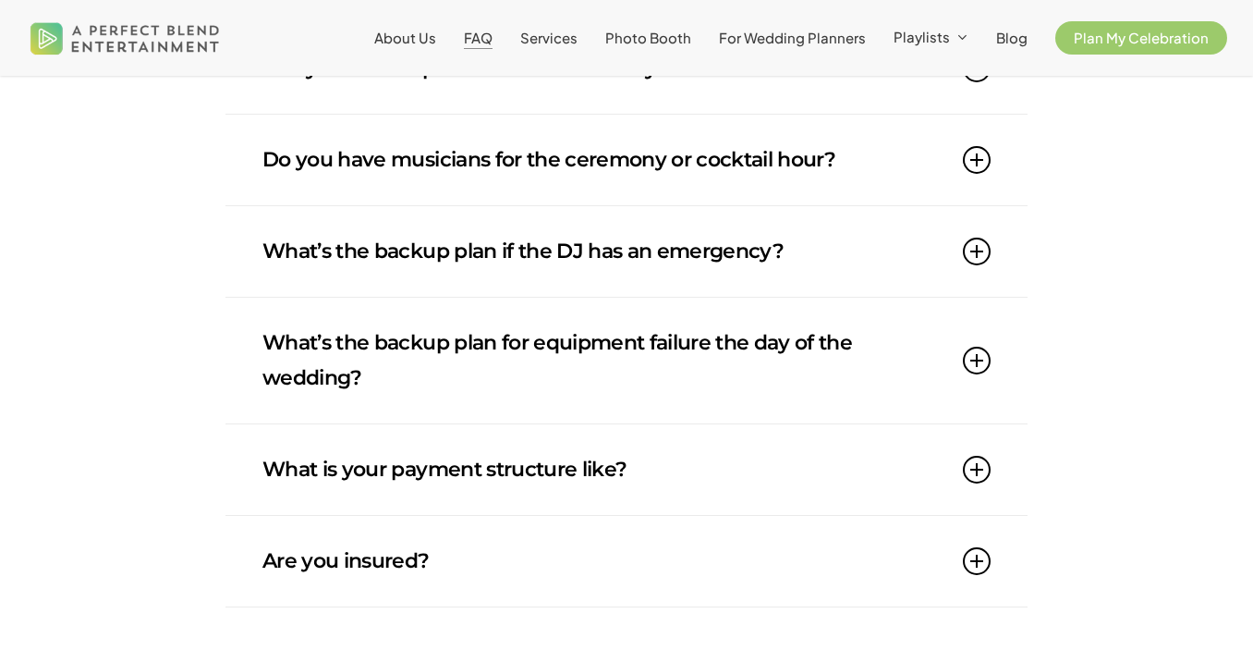
scroll to position [1591, 0]
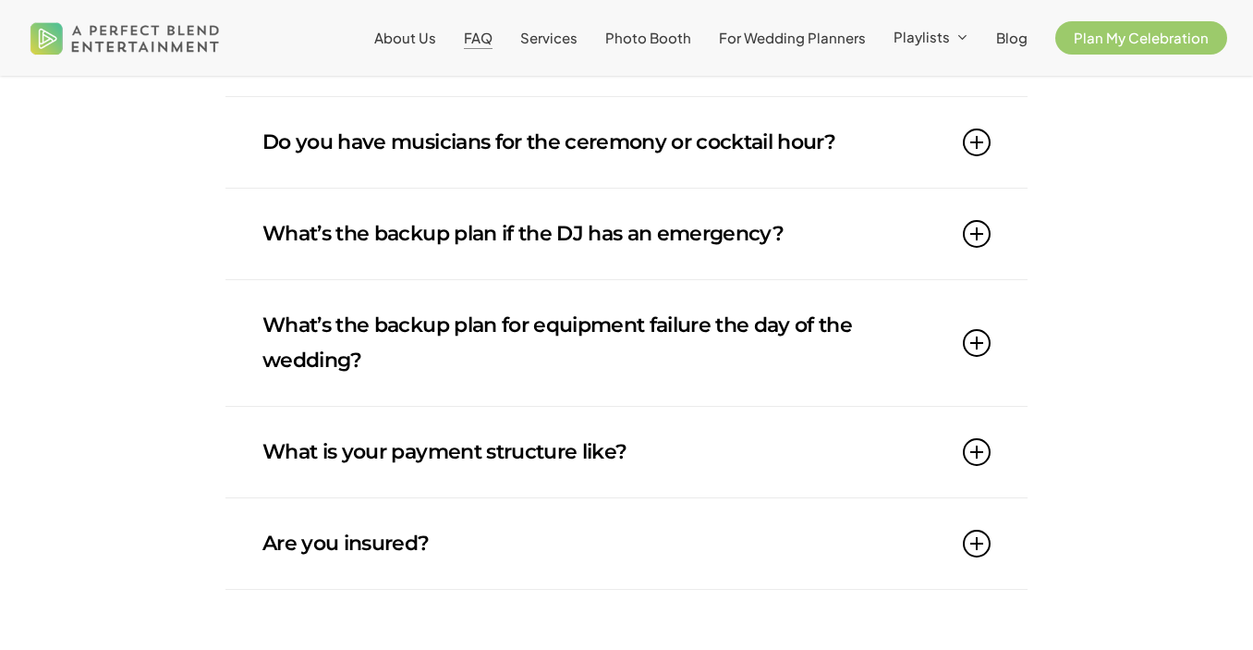
click at [653, 346] on link "What’s the backup plan for equipment failure the day of the wedding?" at bounding box center [626, 343] width 728 height 126
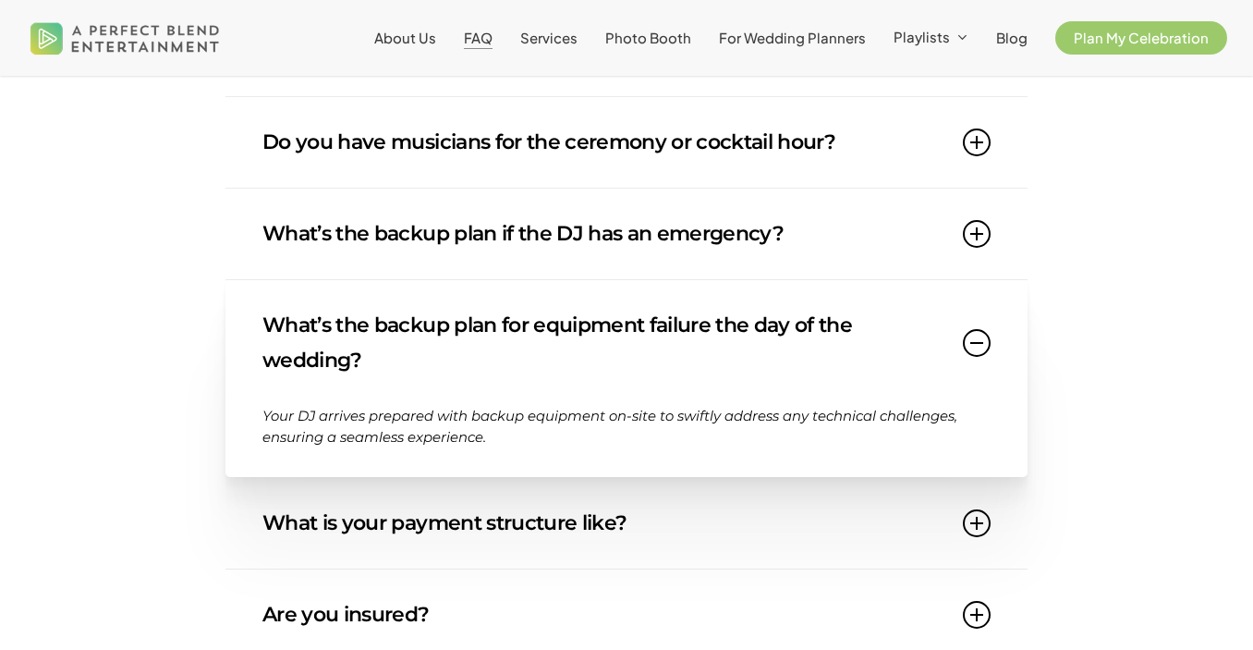
click at [653, 346] on link "What’s the backup plan for equipment failure the day of the wedding?" at bounding box center [626, 343] width 728 height 126
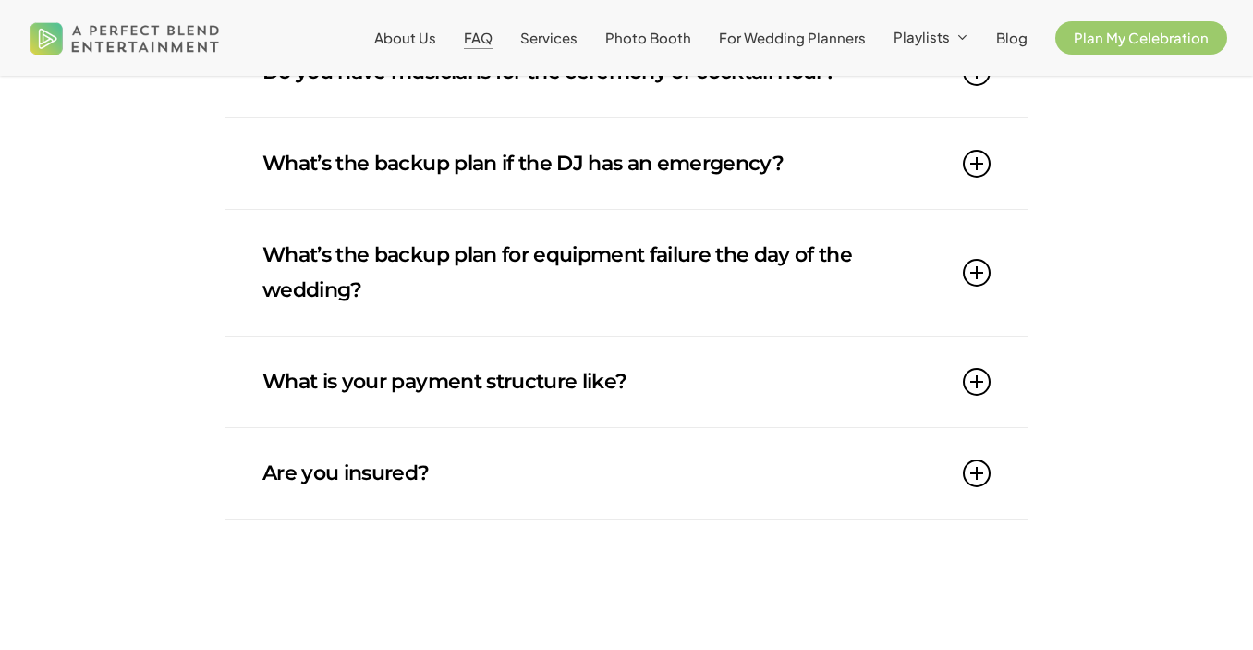
scroll to position [1682, 0]
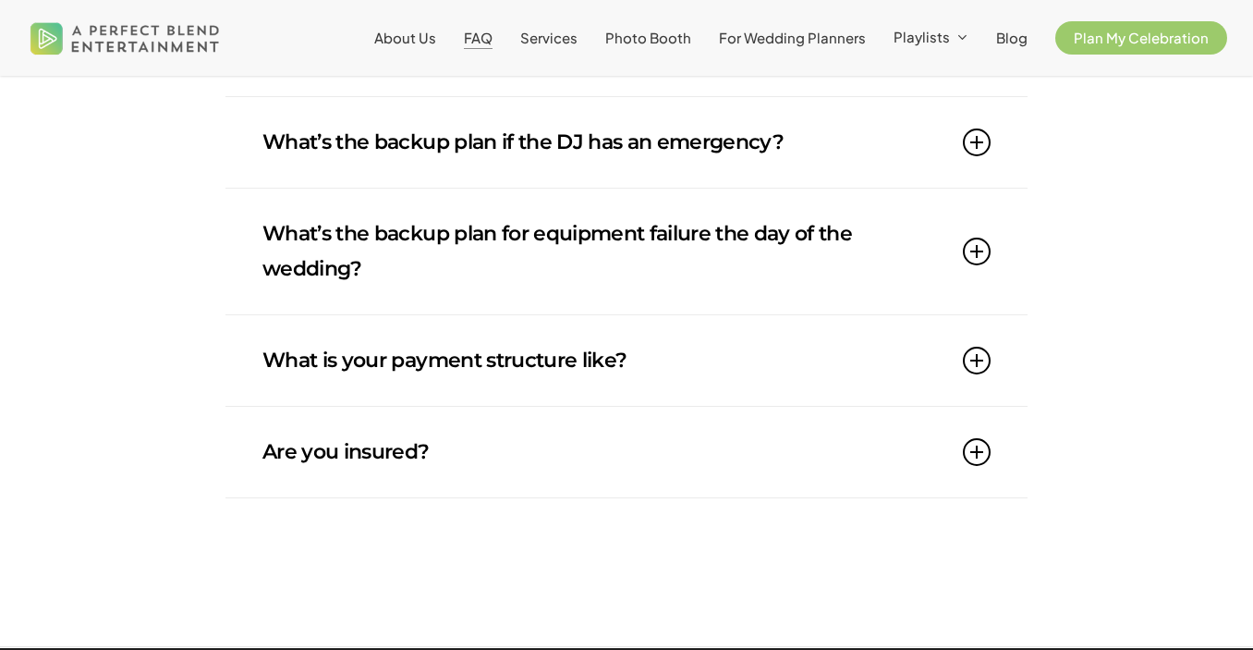
click at [632, 358] on link "What is your payment structure like?" at bounding box center [626, 360] width 728 height 91
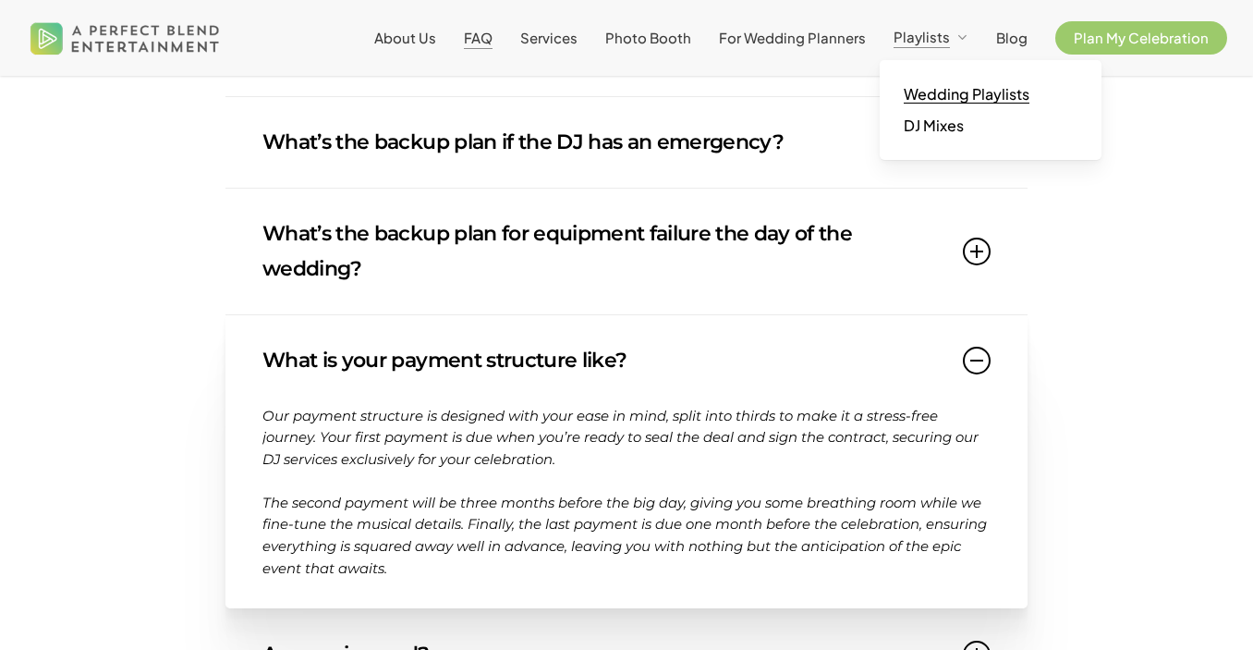
click at [934, 102] on span "Wedding Playlists" at bounding box center [967, 93] width 126 height 19
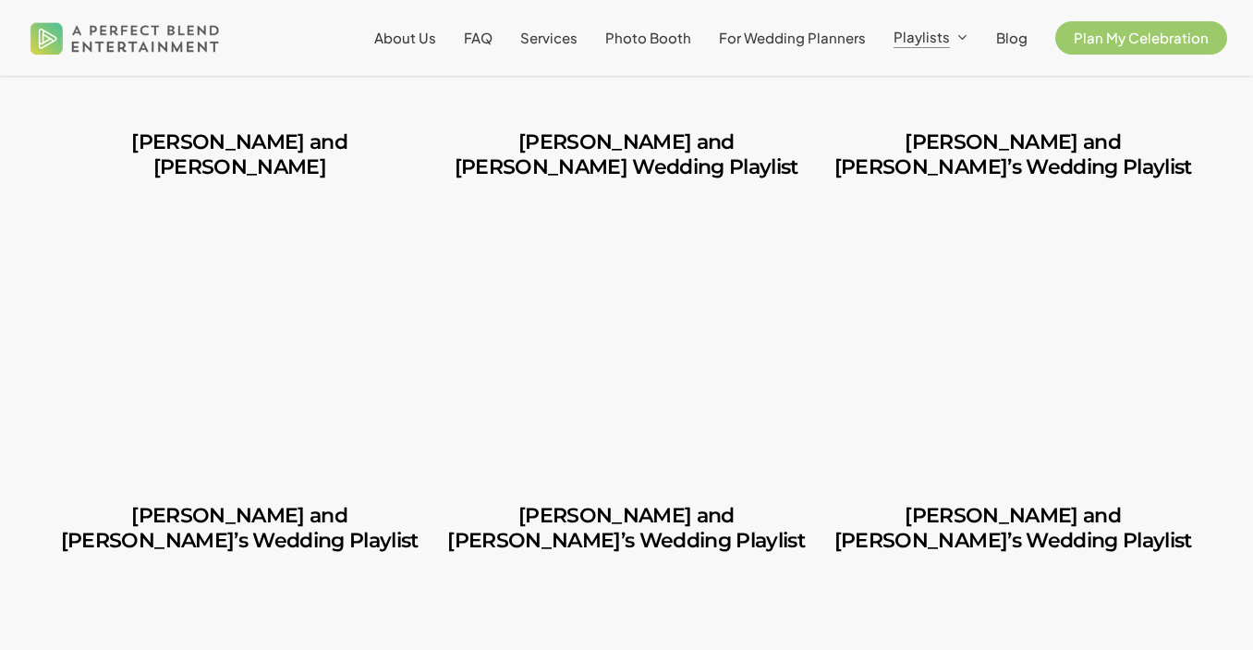
scroll to position [762, 0]
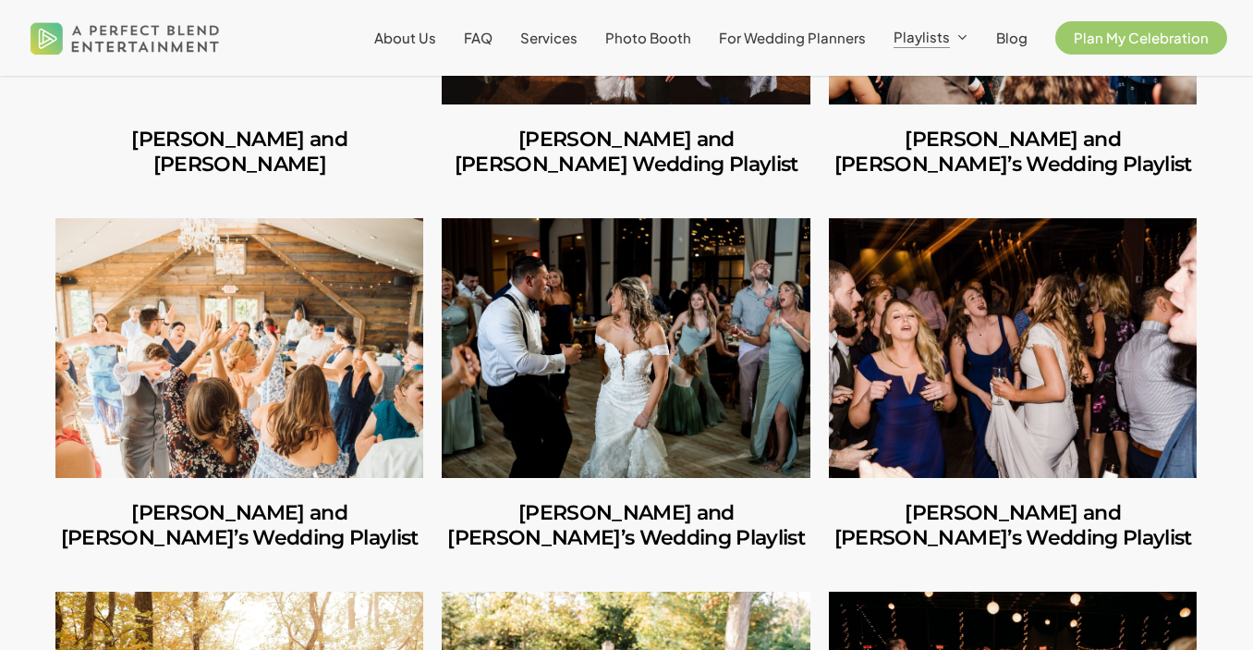
click at [858, 337] on link "Mike and Amanda’s Wedding Playlist" at bounding box center [1013, 348] width 368 height 260
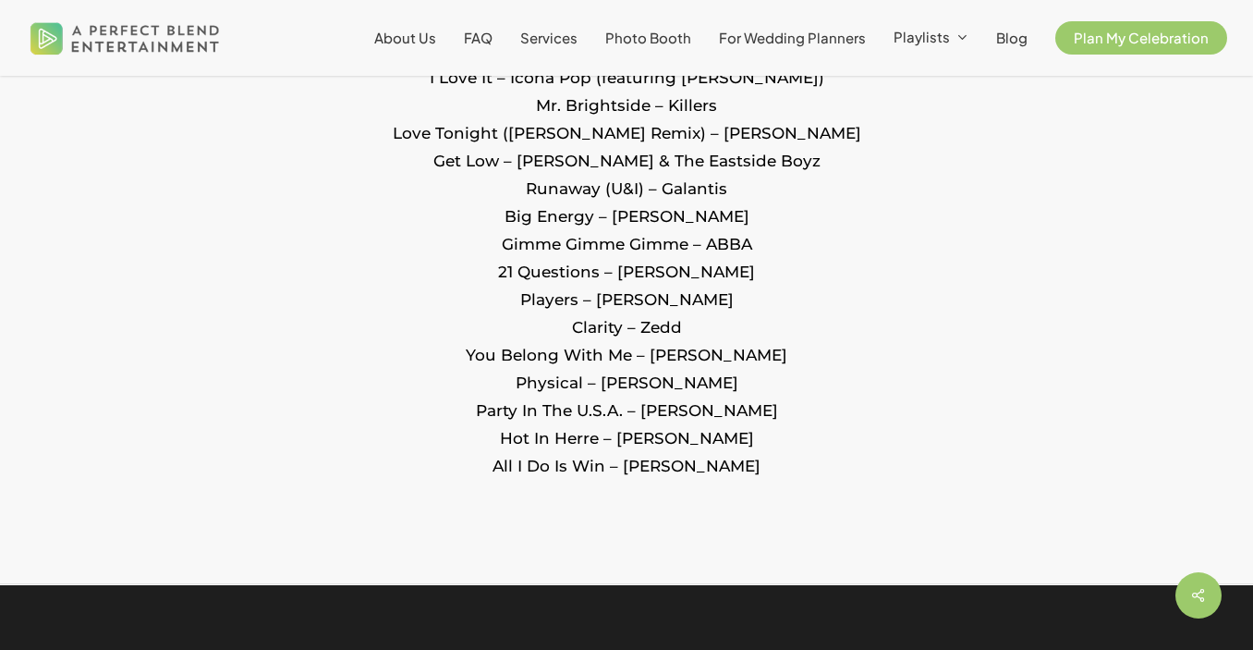
scroll to position [4490, 0]
click at [412, 36] on span "About Us" at bounding box center [405, 38] width 62 height 18
